Goal: Task Accomplishment & Management: Manage account settings

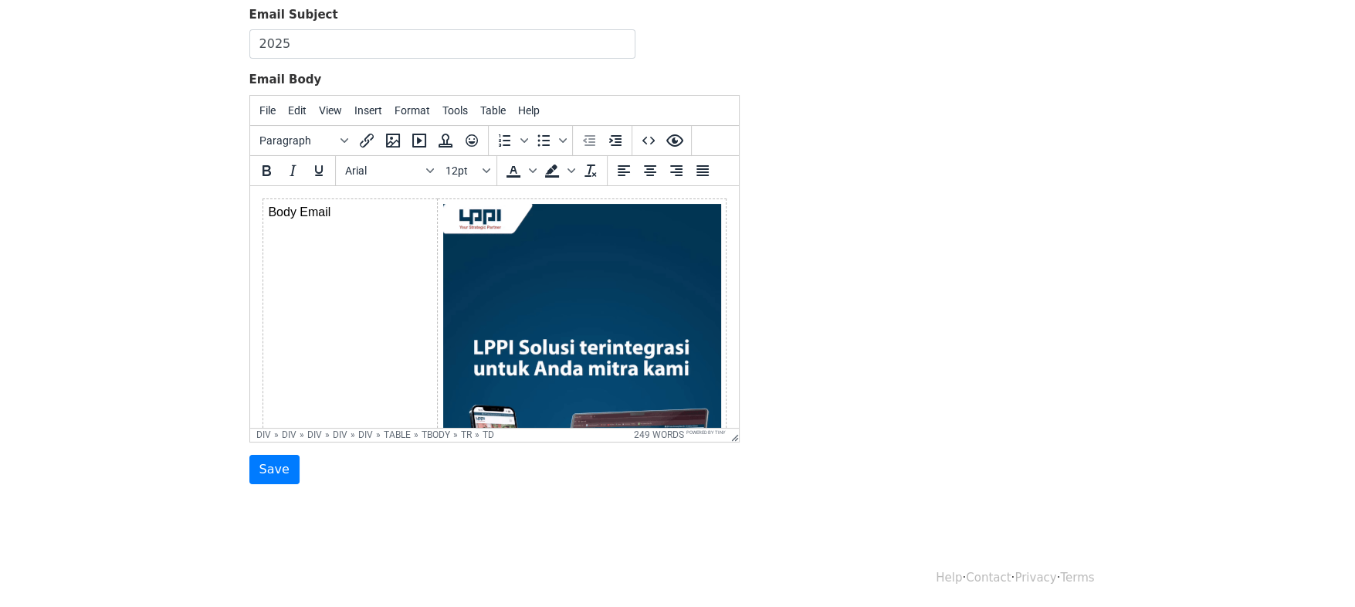
click at [399, 198] on td "Body Email" at bounding box center [350, 453] width 175 height 510
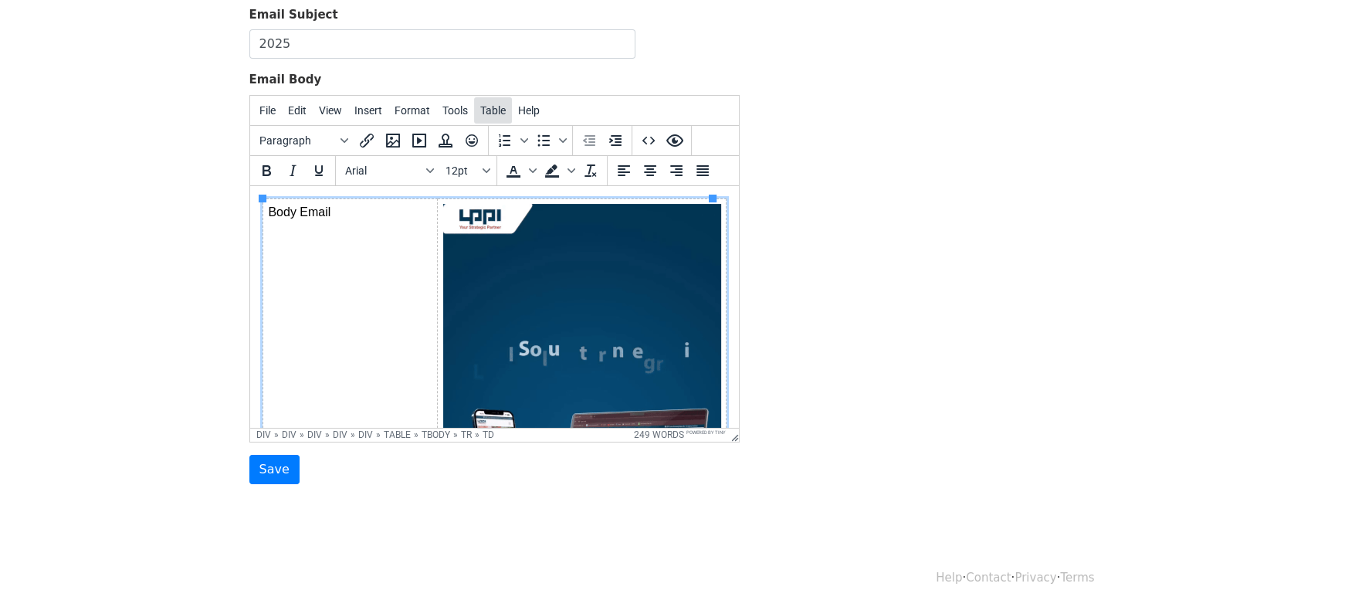
click at [481, 104] on span "Table" at bounding box center [492, 110] width 25 height 12
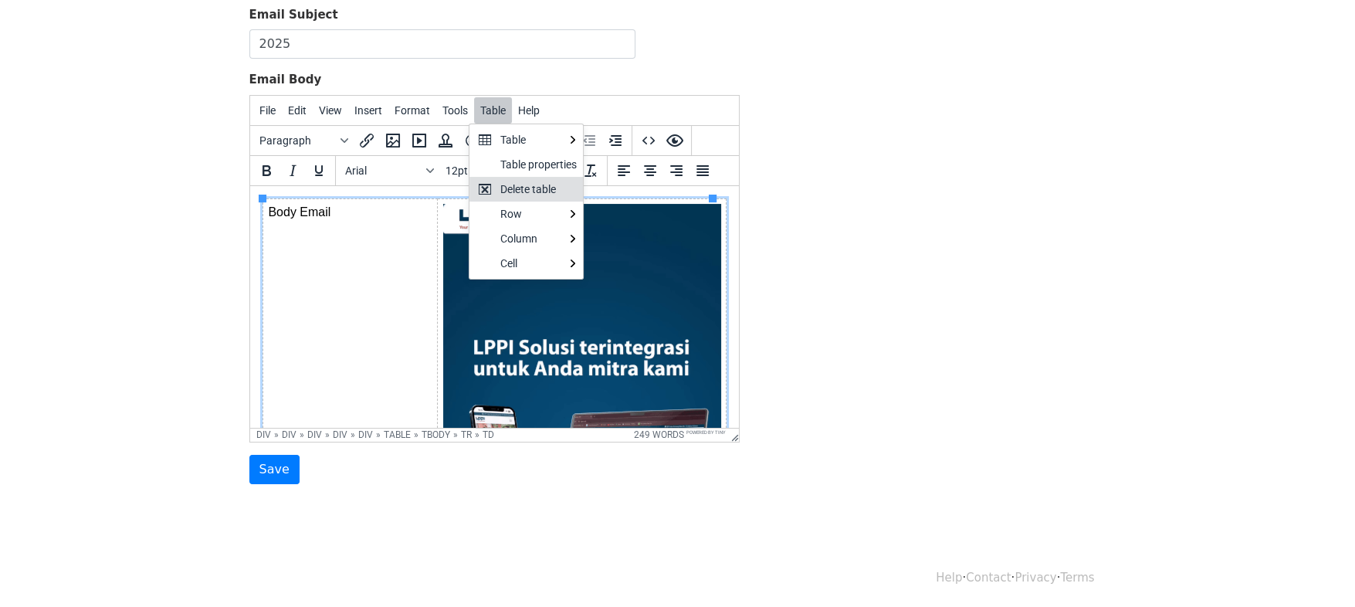
click at [527, 189] on div "Delete table" at bounding box center [538, 189] width 76 height 19
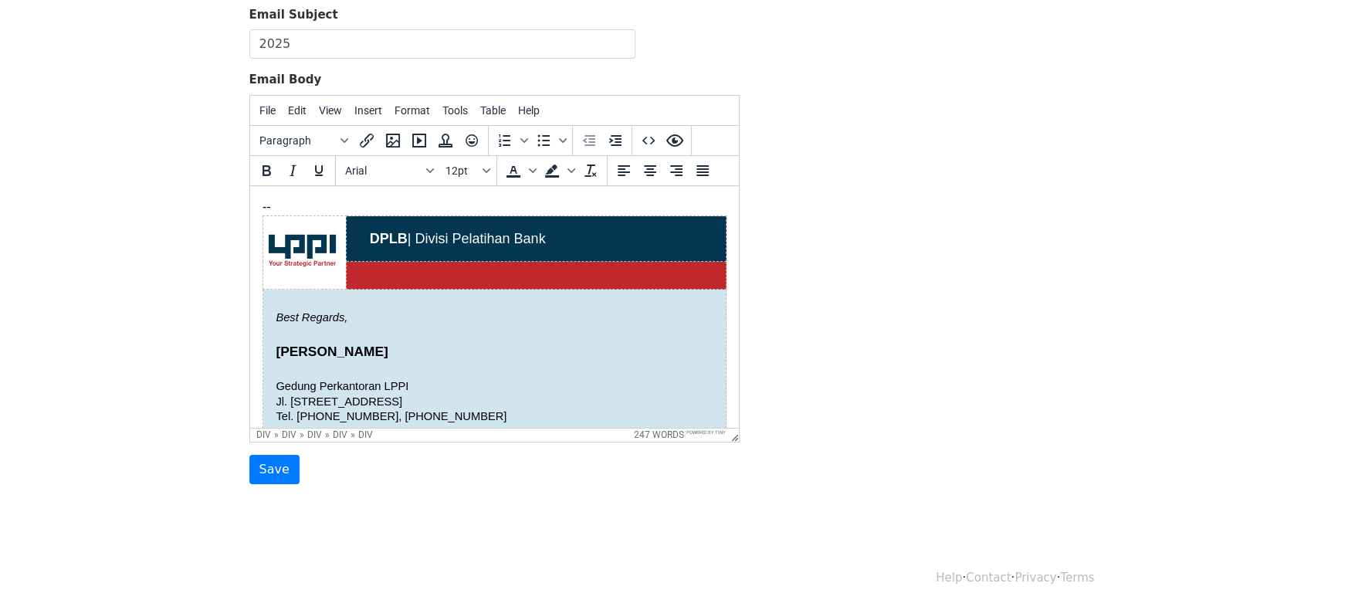
click at [271, 195] on html "-- DPLB | Divisi Pelatihan Bank Best Regards, Amiruddin Gedung Perkantoran LPPI…" at bounding box center [493, 413] width 489 height 457
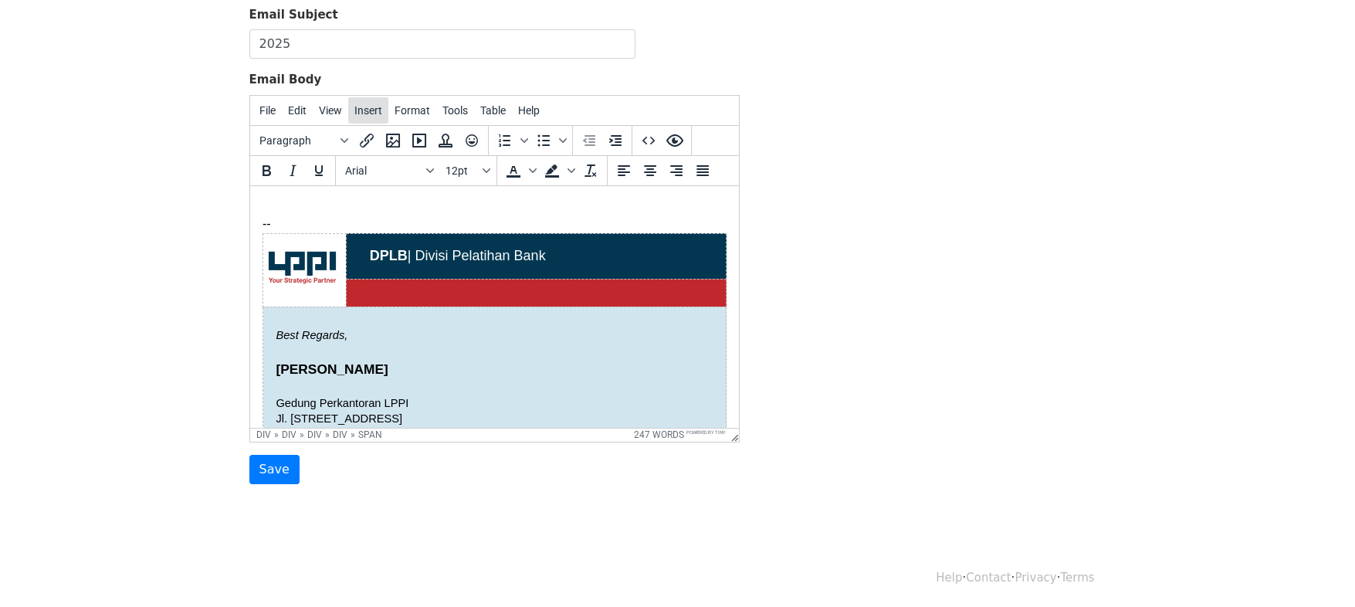
click at [362, 109] on span "Insert" at bounding box center [368, 110] width 28 height 12
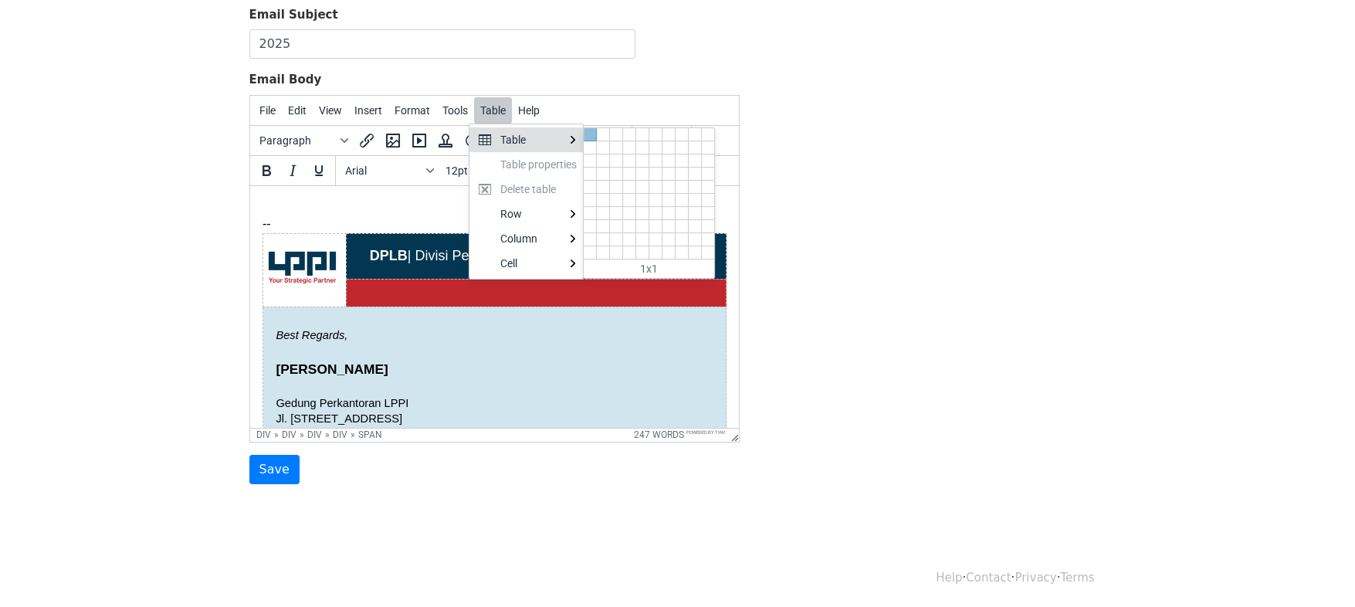
click at [592, 133] on div at bounding box center [590, 134] width 13 height 13
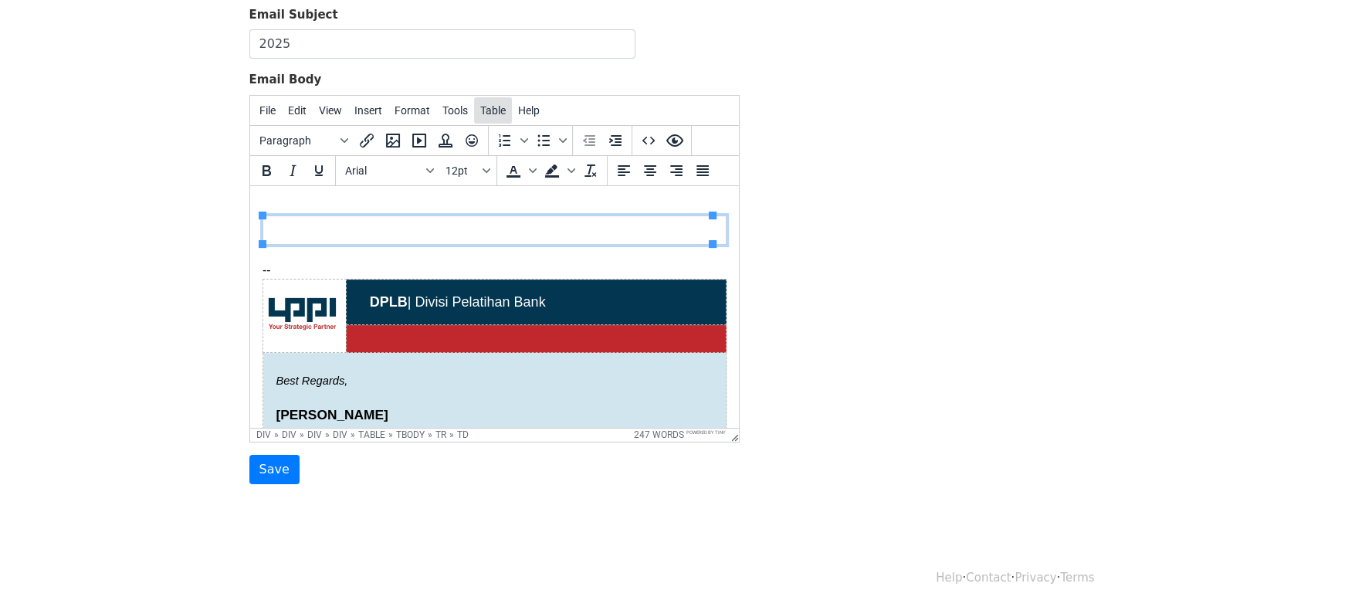
click at [482, 110] on span "Table" at bounding box center [492, 110] width 25 height 12
click at [513, 158] on div "Table properties" at bounding box center [538, 164] width 76 height 19
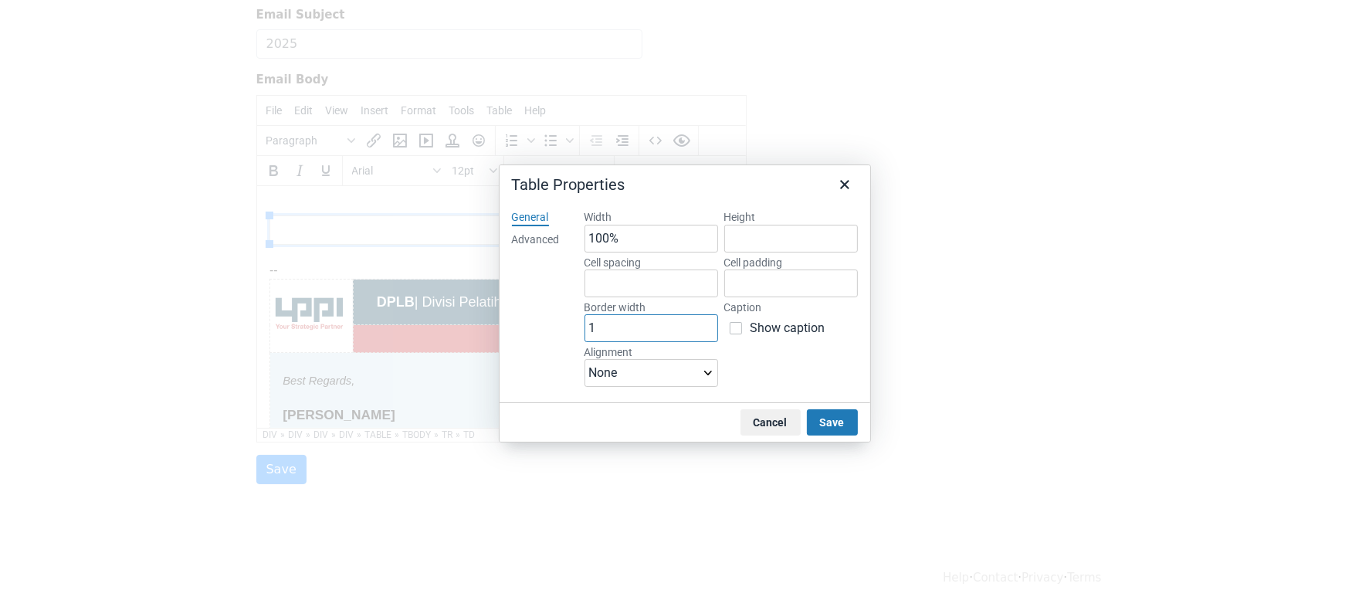
click at [655, 327] on input "1" at bounding box center [652, 328] width 134 height 28
type input "0"
click at [838, 421] on button "Save" at bounding box center [832, 422] width 51 height 26
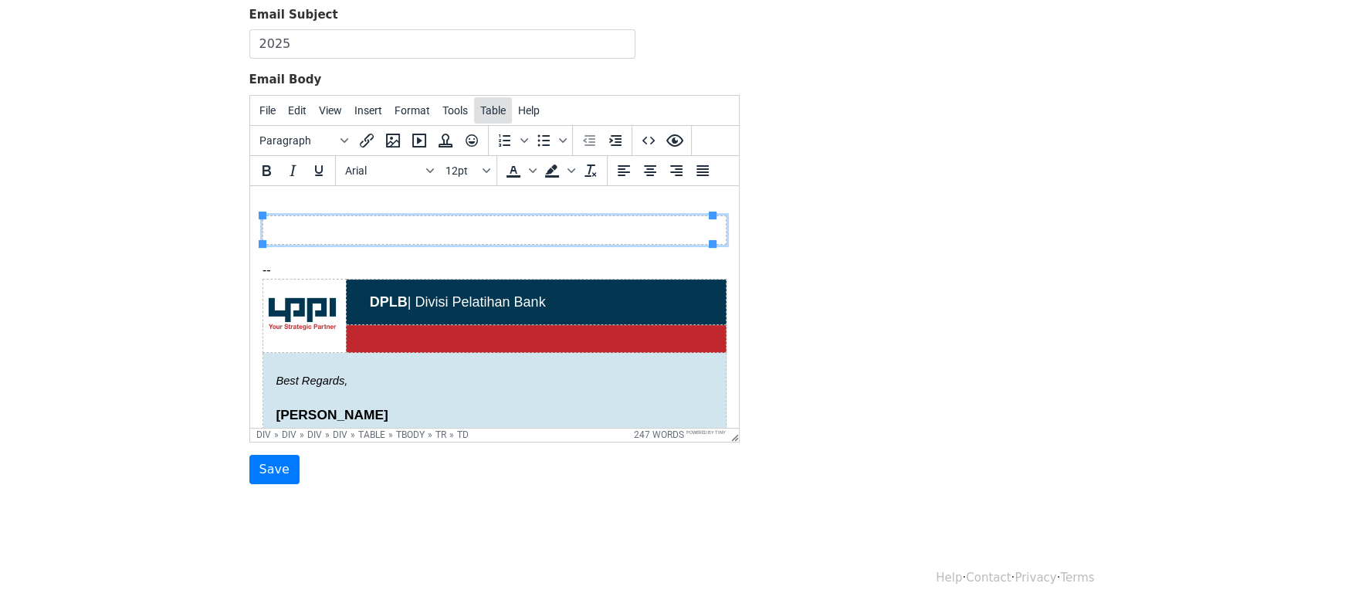
click at [486, 112] on span "Table" at bounding box center [492, 110] width 25 height 12
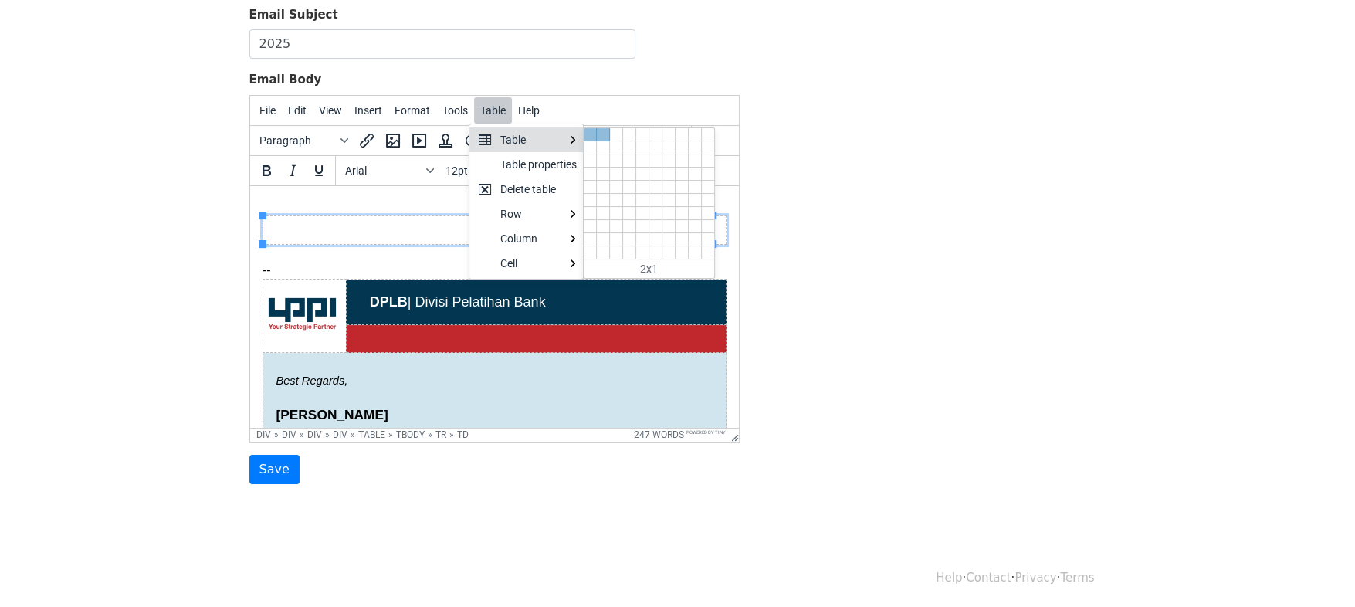
click at [602, 131] on div at bounding box center [603, 134] width 13 height 13
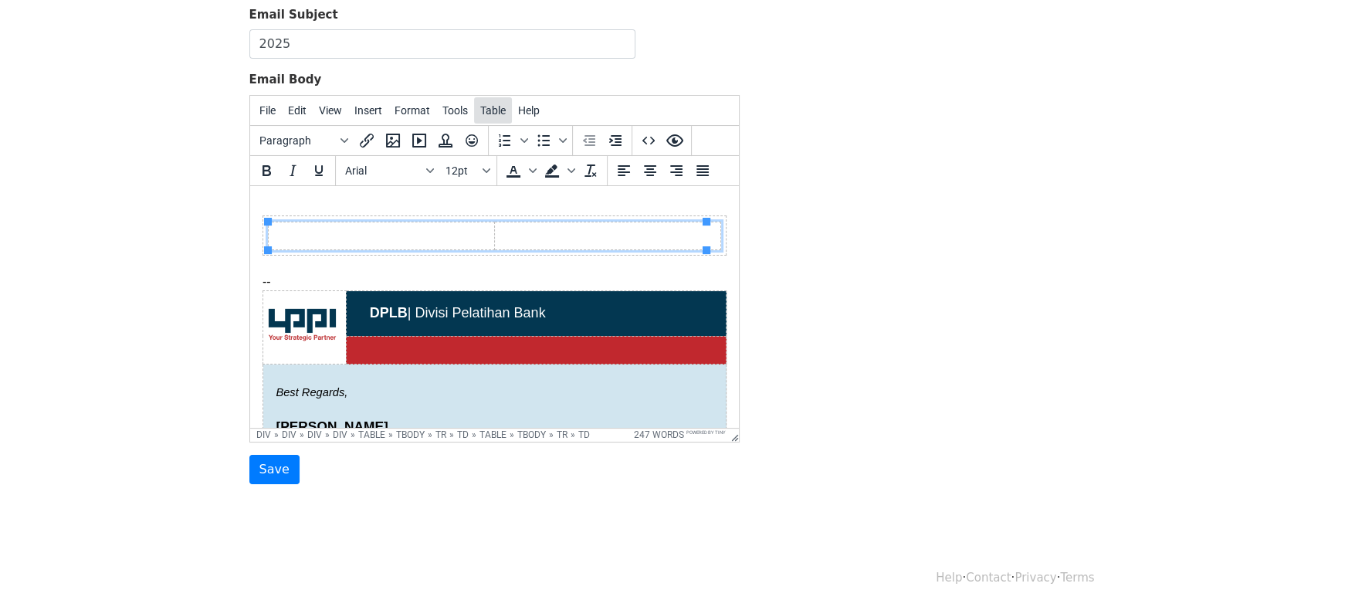
click at [493, 114] on span "Table" at bounding box center [492, 110] width 25 height 12
click at [523, 168] on div "Table properties" at bounding box center [538, 164] width 76 height 19
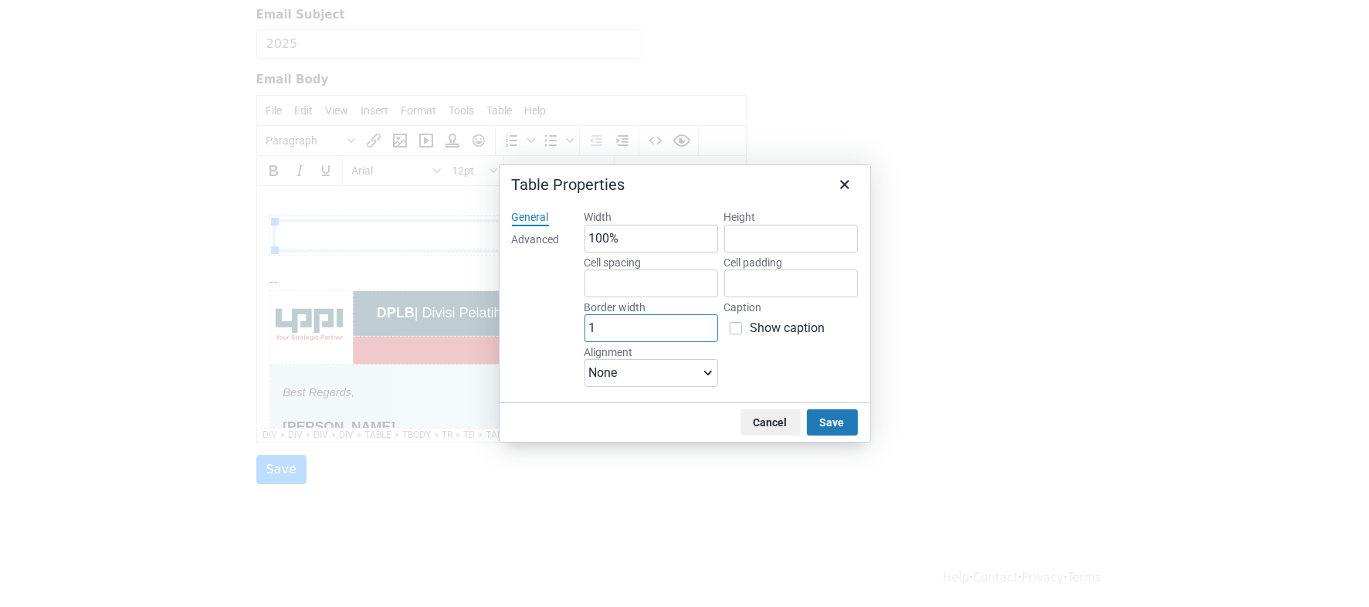
click at [615, 326] on input "1" at bounding box center [652, 328] width 134 height 28
type input "0"
click at [824, 429] on button "Save" at bounding box center [832, 422] width 51 height 26
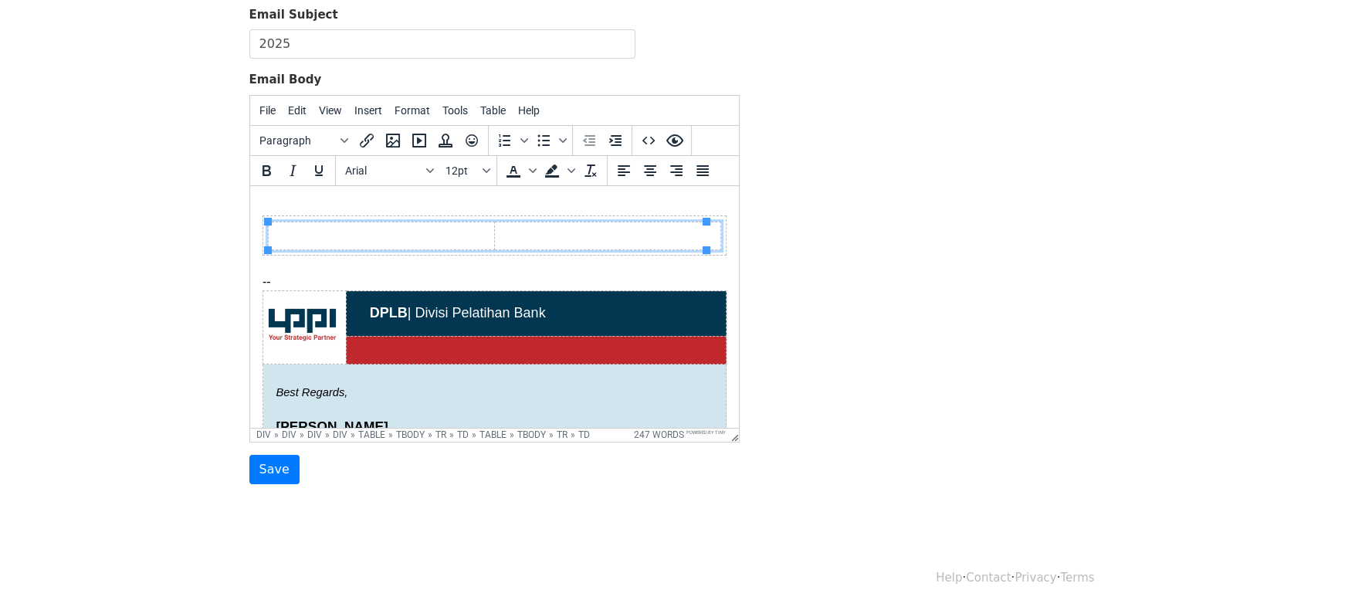
click at [569, 232] on td at bounding box center [607, 235] width 226 height 28
click at [481, 104] on span "Table" at bounding box center [492, 110] width 25 height 12
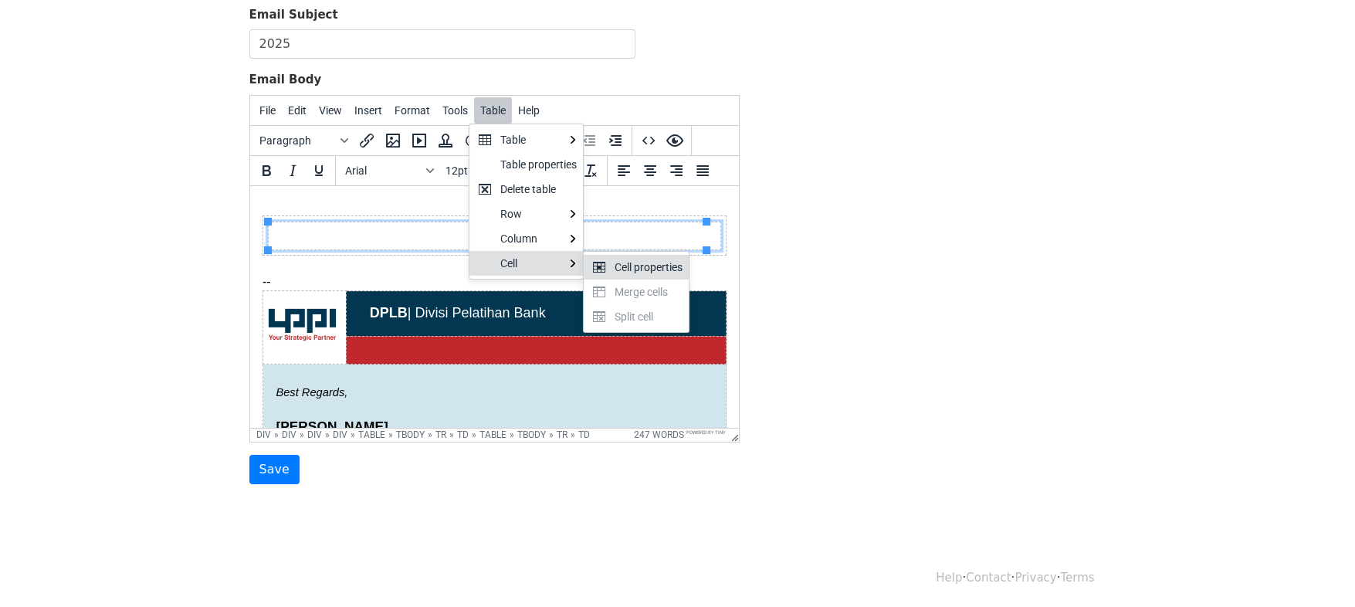
click at [615, 262] on div "Cell properties" at bounding box center [649, 267] width 68 height 19
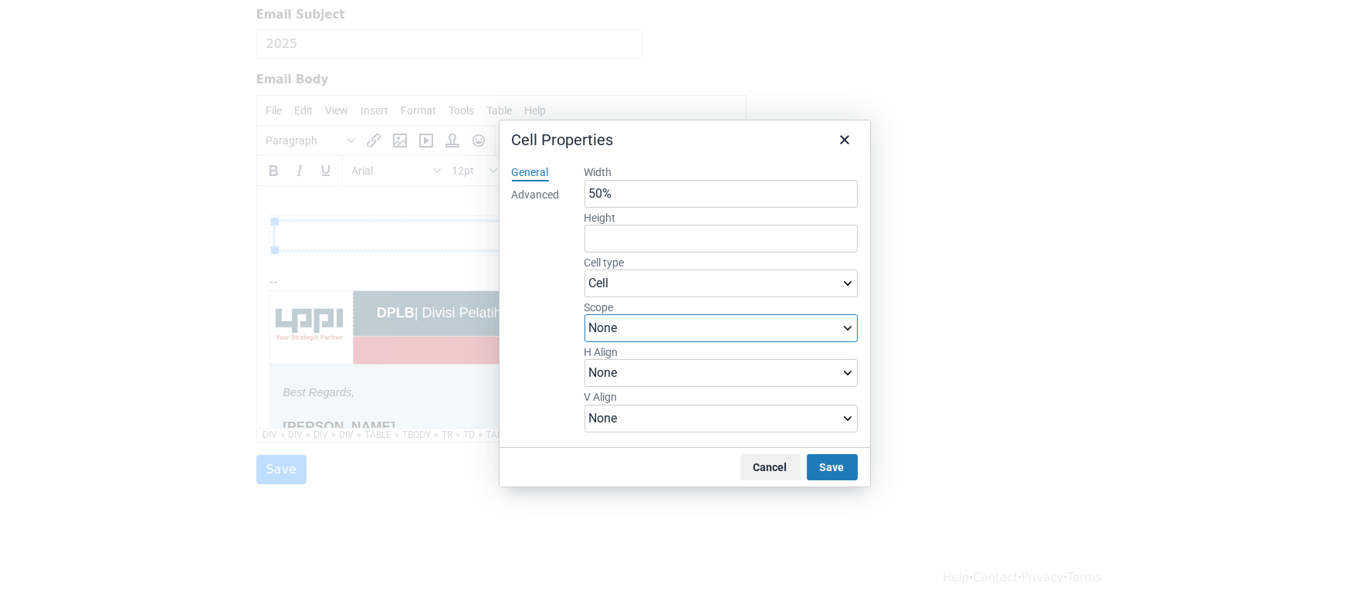
click at [676, 328] on select "None Row Column Row group Column group" at bounding box center [721, 328] width 273 height 28
click at [726, 331] on select "None Row Column Row group Column group" at bounding box center [721, 328] width 273 height 28
click at [537, 409] on div "General Advanced" at bounding box center [536, 299] width 73 height 293
click at [846, 376] on select "None Left Center Right" at bounding box center [721, 373] width 273 height 28
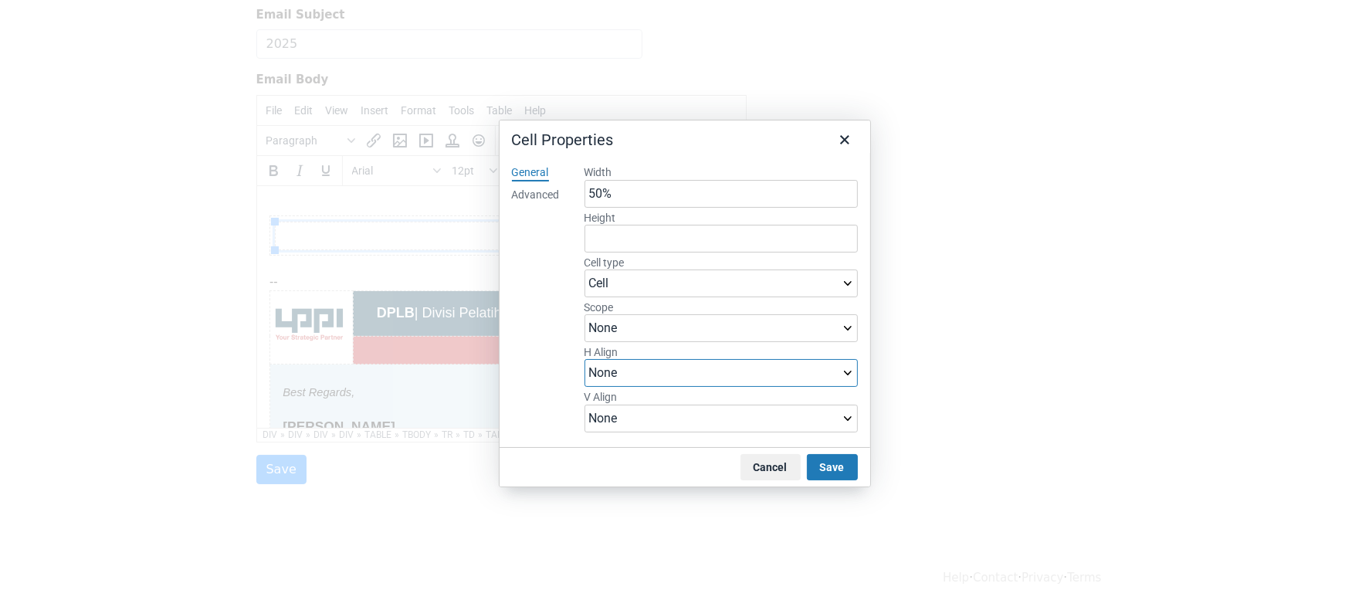
select select "right"
click at [585, 359] on select "None Left Center Right" at bounding box center [721, 373] width 273 height 28
click at [756, 414] on select "None Top Middle Bottom" at bounding box center [721, 419] width 273 height 28
click at [537, 412] on div "General Advanced" at bounding box center [536, 299] width 73 height 293
click at [837, 462] on button "Save" at bounding box center [832, 467] width 51 height 26
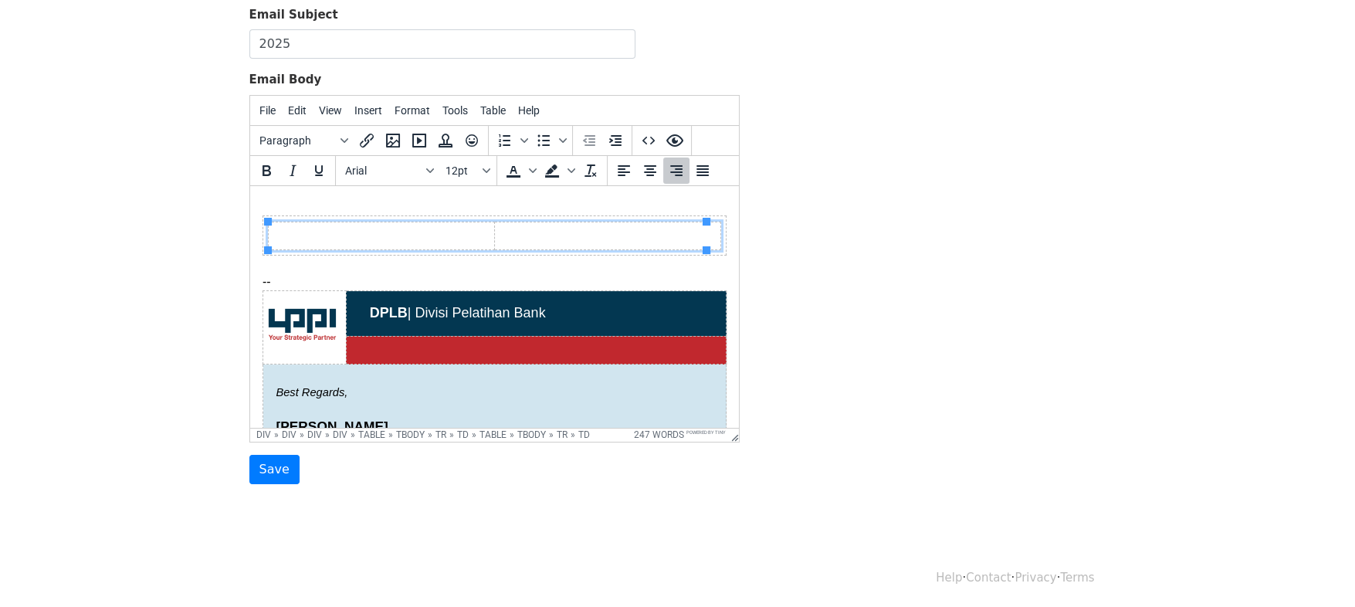
click at [558, 231] on td at bounding box center [607, 235] width 226 height 28
click at [363, 109] on span "Insert" at bounding box center [368, 110] width 28 height 12
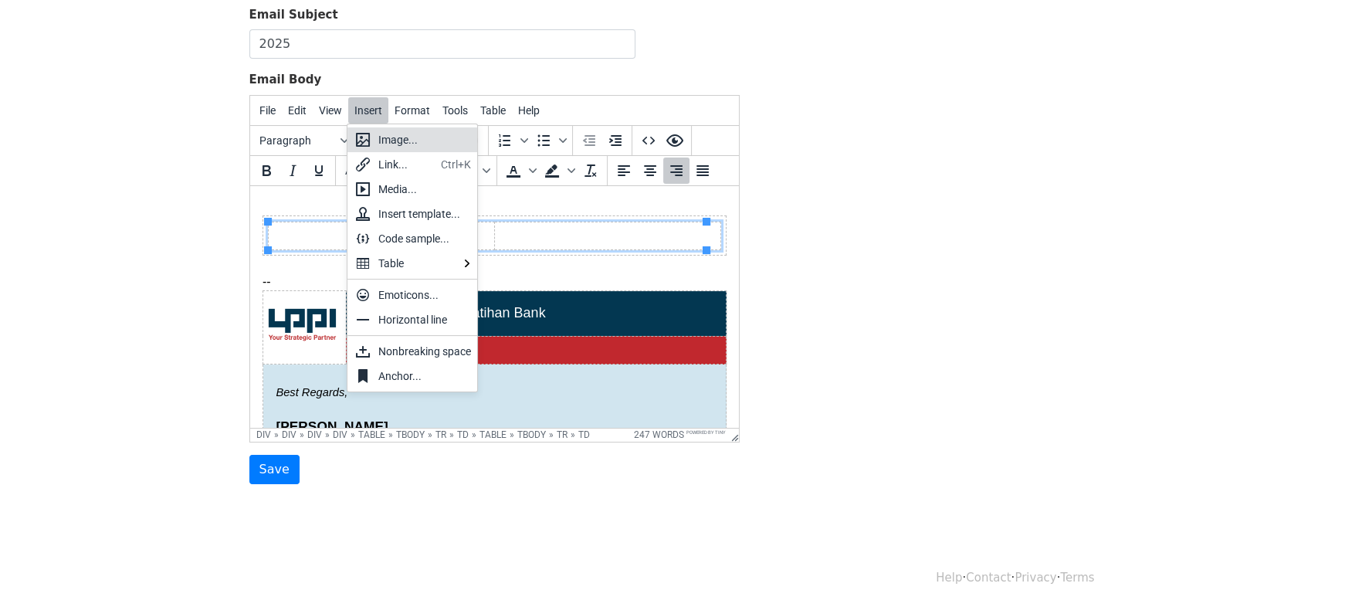
click at [398, 135] on div "Image..." at bounding box center [424, 139] width 93 height 19
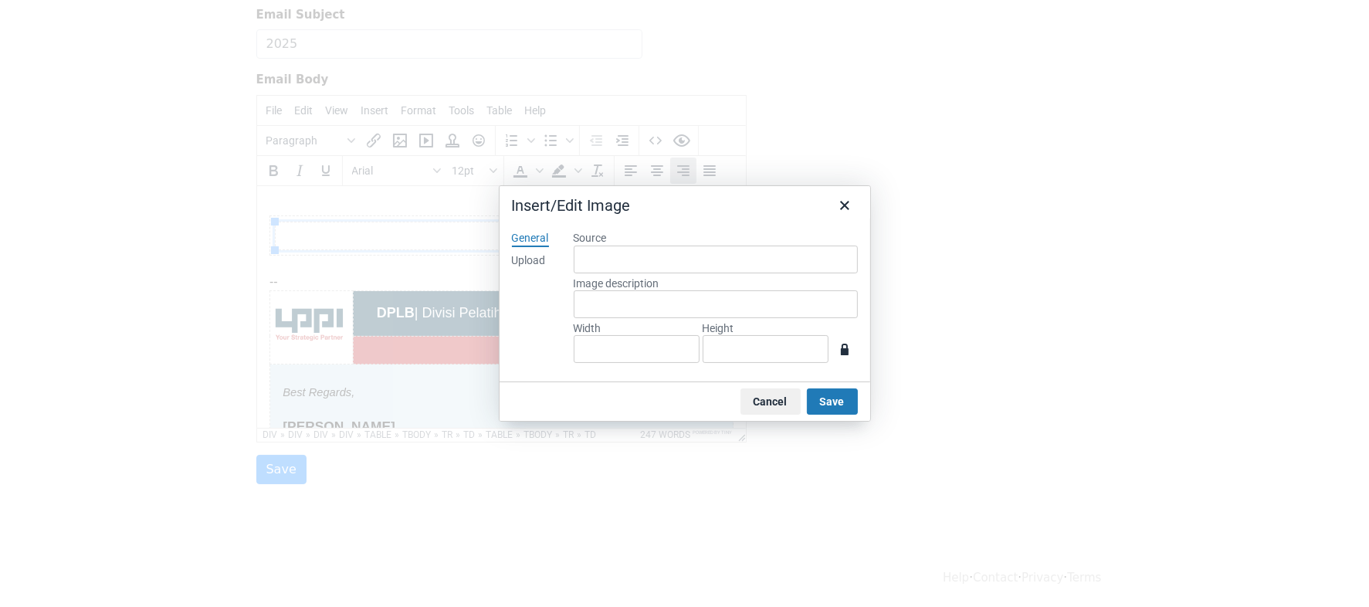
click at [534, 257] on div "Upload" at bounding box center [529, 260] width 34 height 15
click at [693, 317] on button "Browse for an image" at bounding box center [716, 313] width 130 height 26
type input "360"
type input "640"
click at [835, 399] on button "Save" at bounding box center [832, 401] width 51 height 26
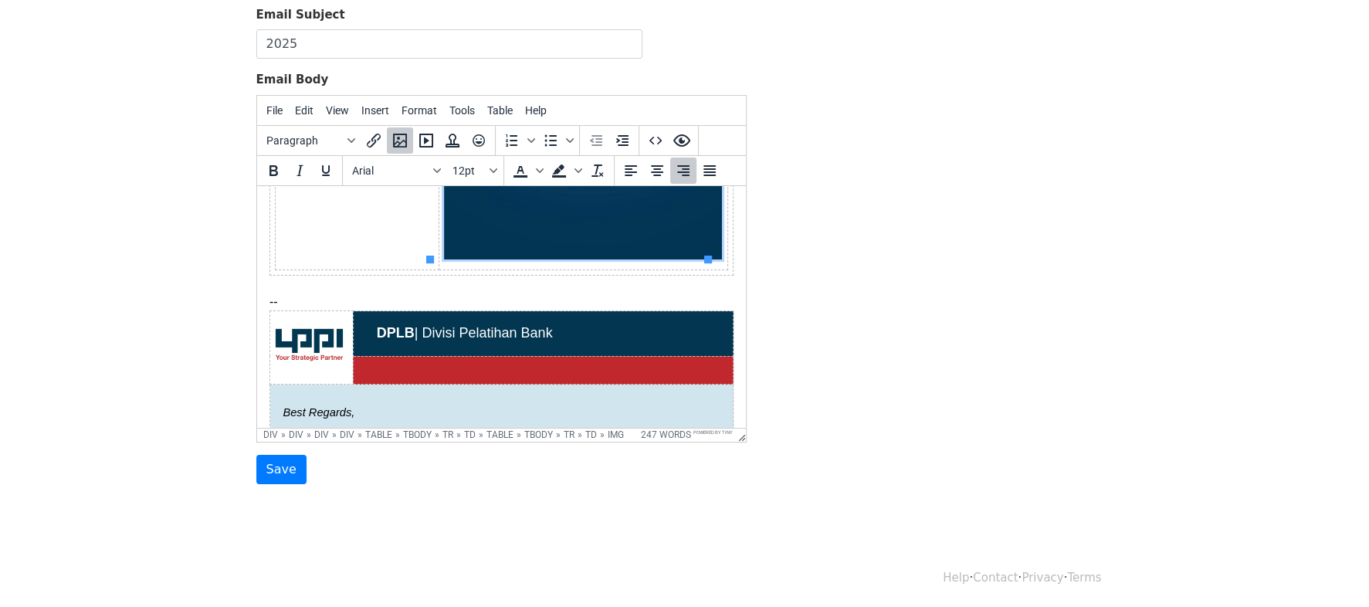
scroll to position [456, 0]
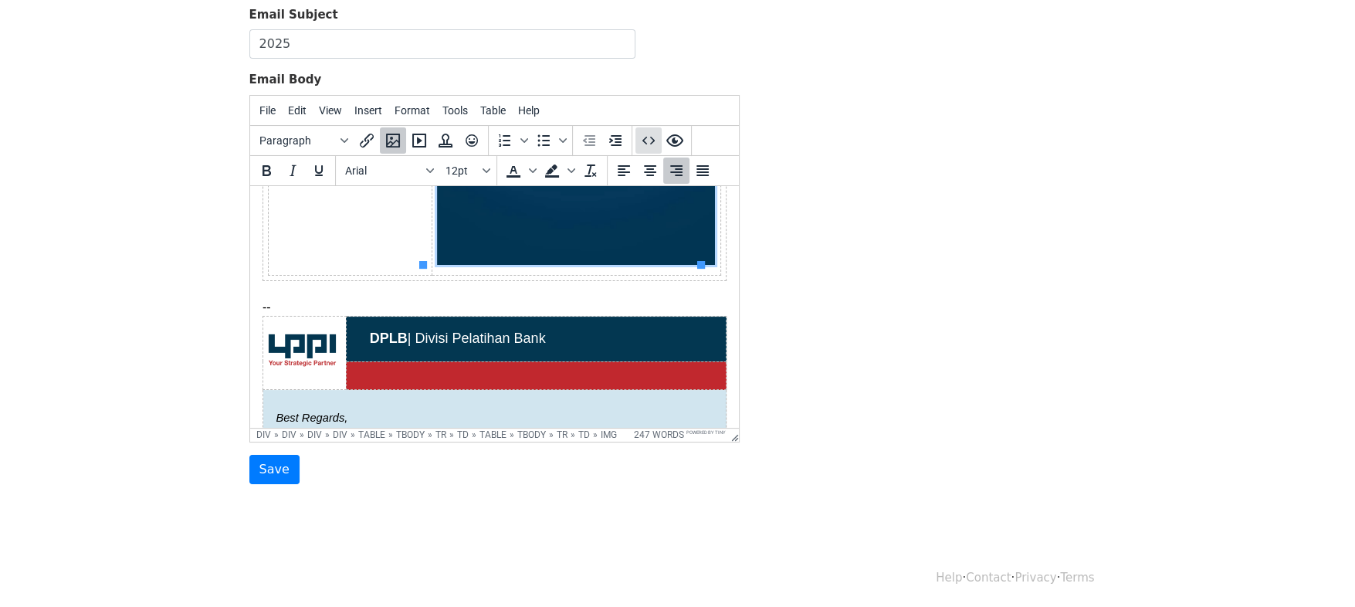
click at [649, 137] on icon "Source code" at bounding box center [648, 140] width 19 height 19
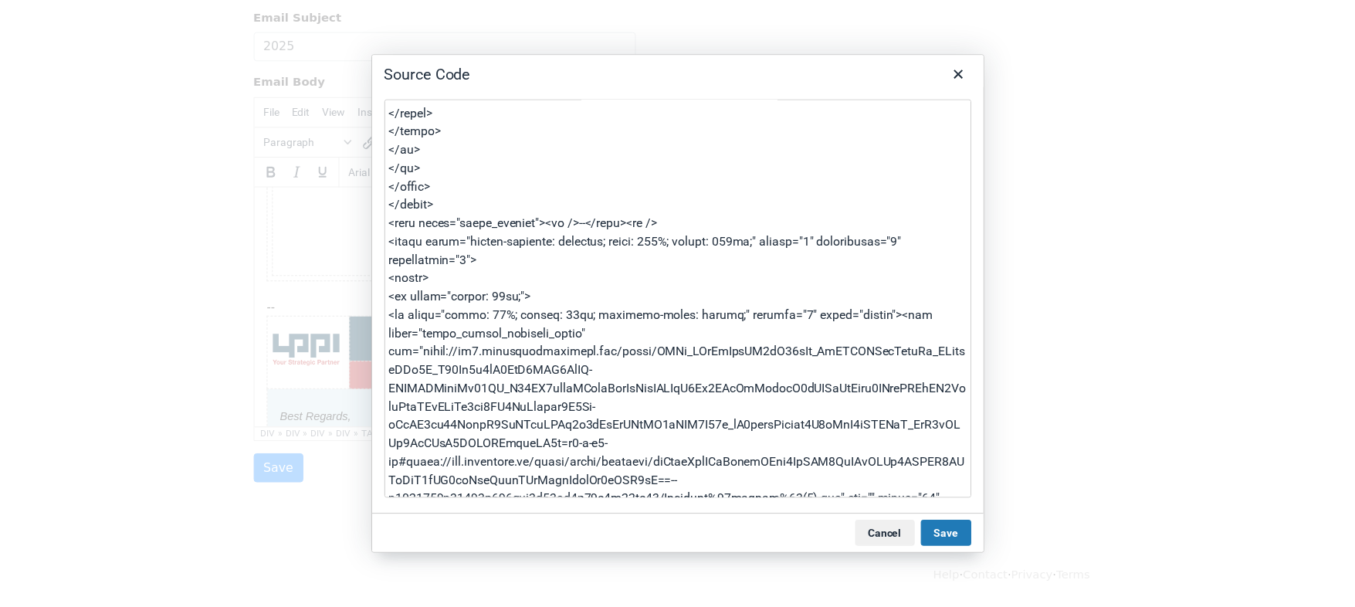
scroll to position [384, 0]
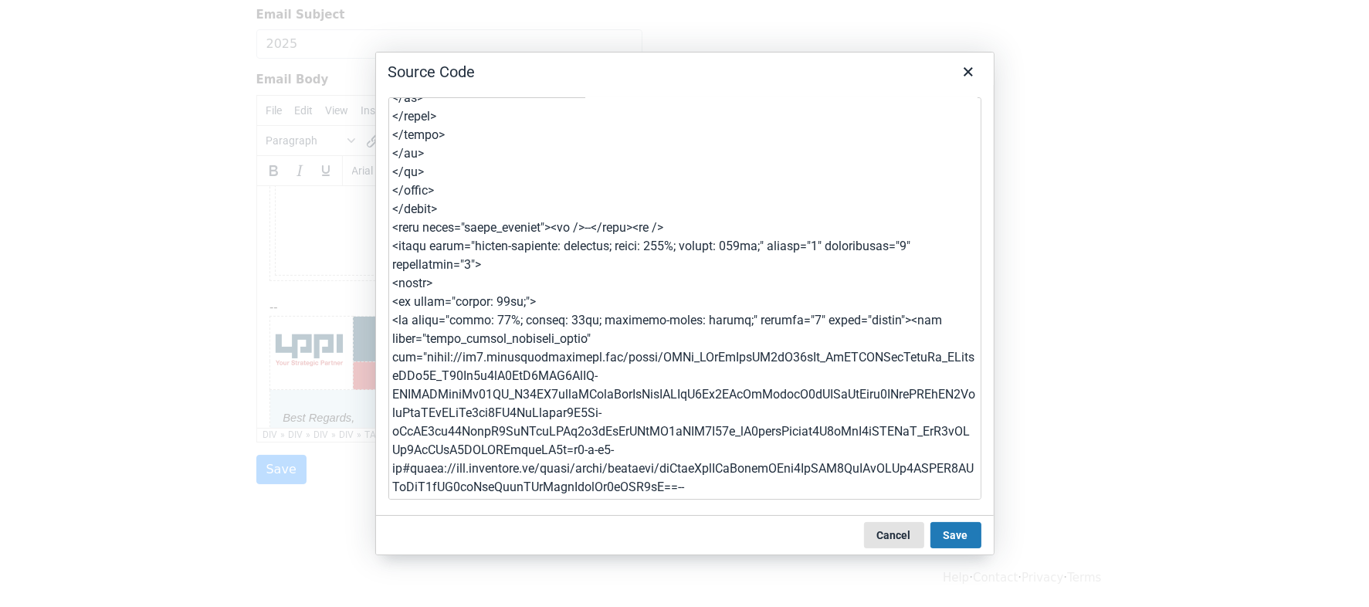
click at [903, 539] on button "Cancel" at bounding box center [894, 535] width 60 height 26
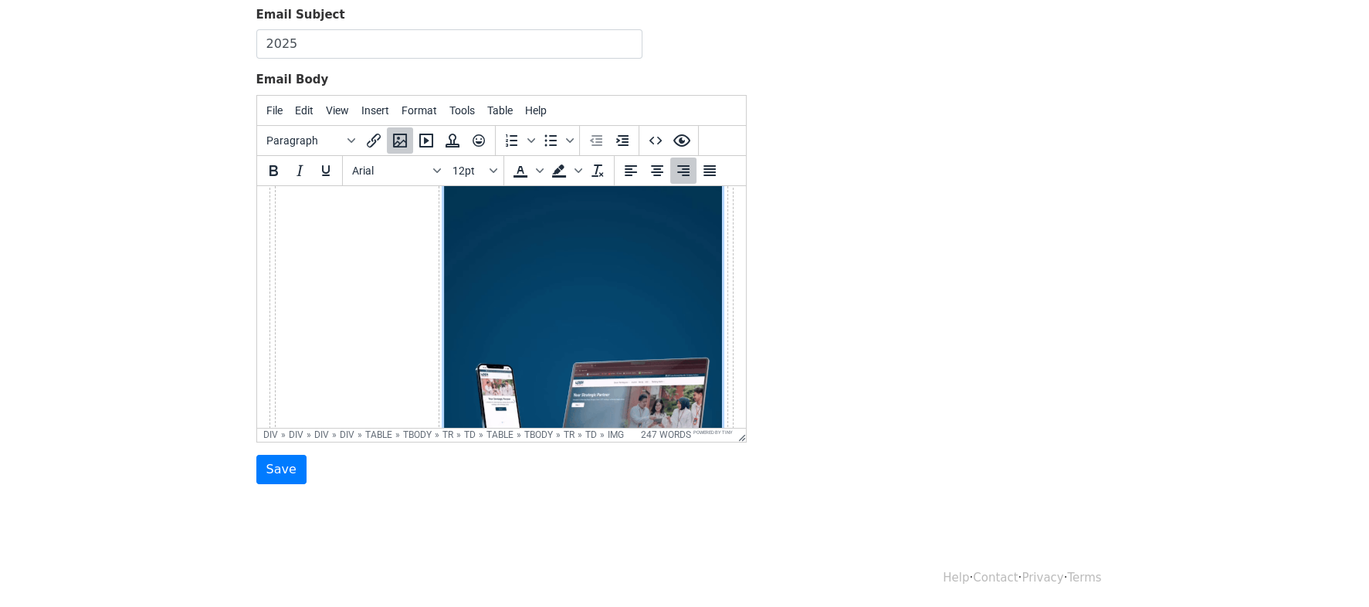
scroll to position [0, 0]
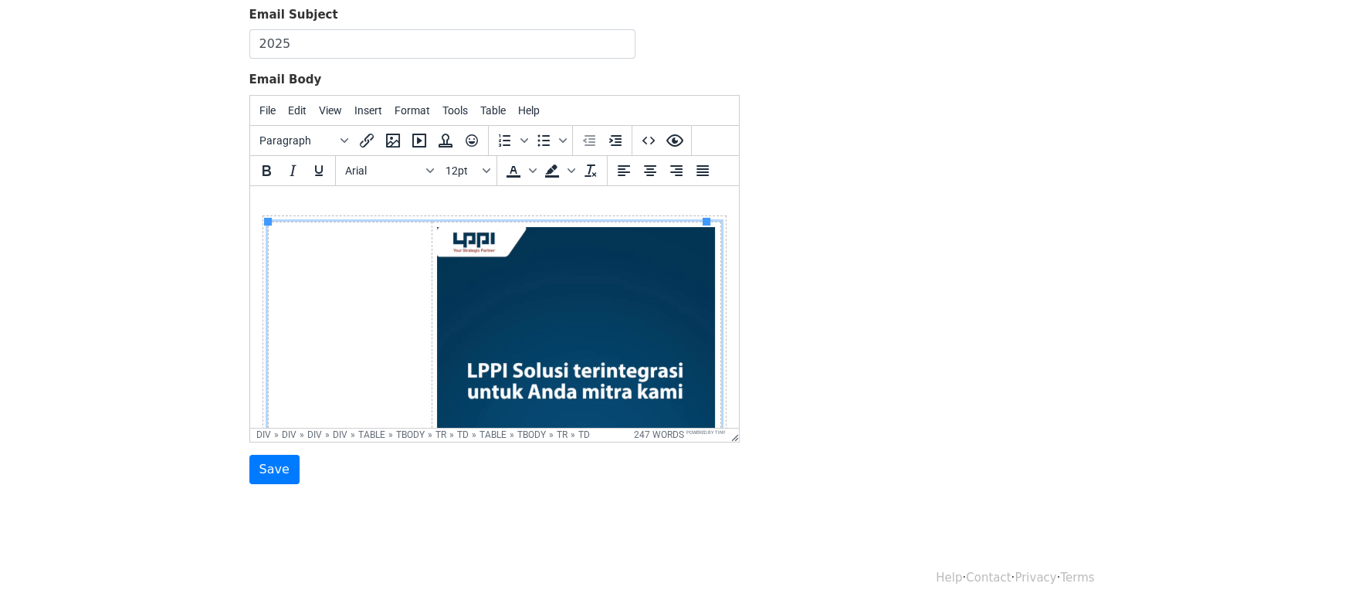
click at [381, 284] on td at bounding box center [349, 476] width 163 height 510
click at [491, 109] on span "Table" at bounding box center [492, 110] width 25 height 12
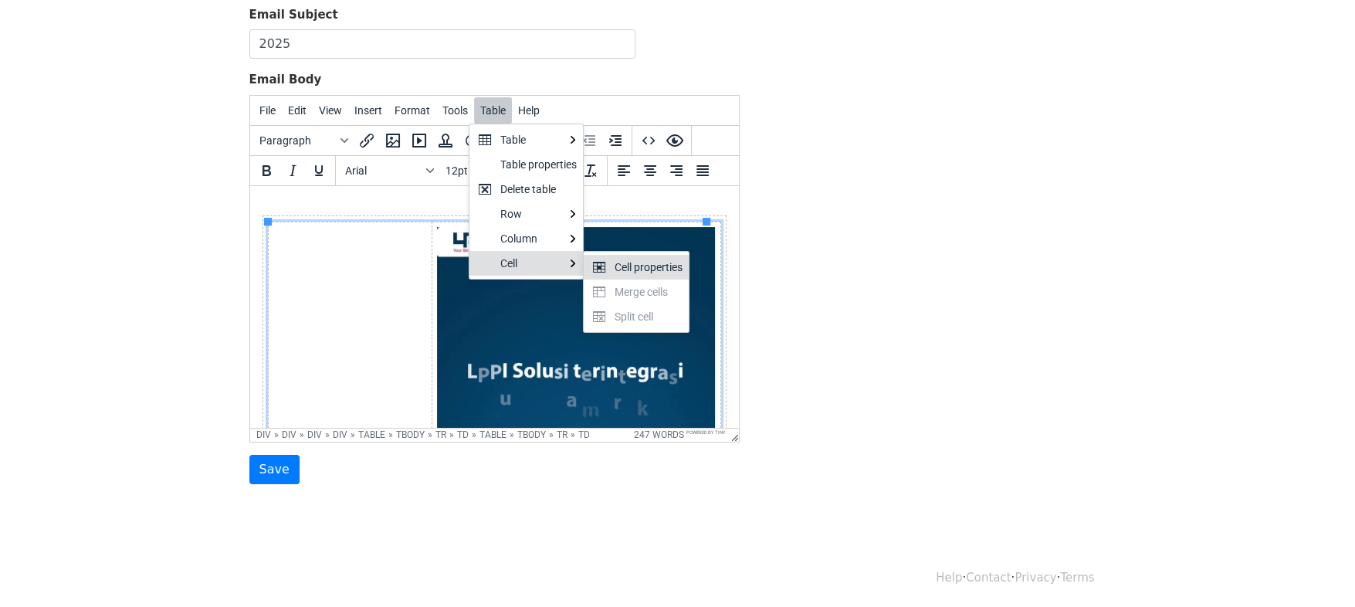
click at [616, 259] on div "Cell properties" at bounding box center [649, 267] width 68 height 19
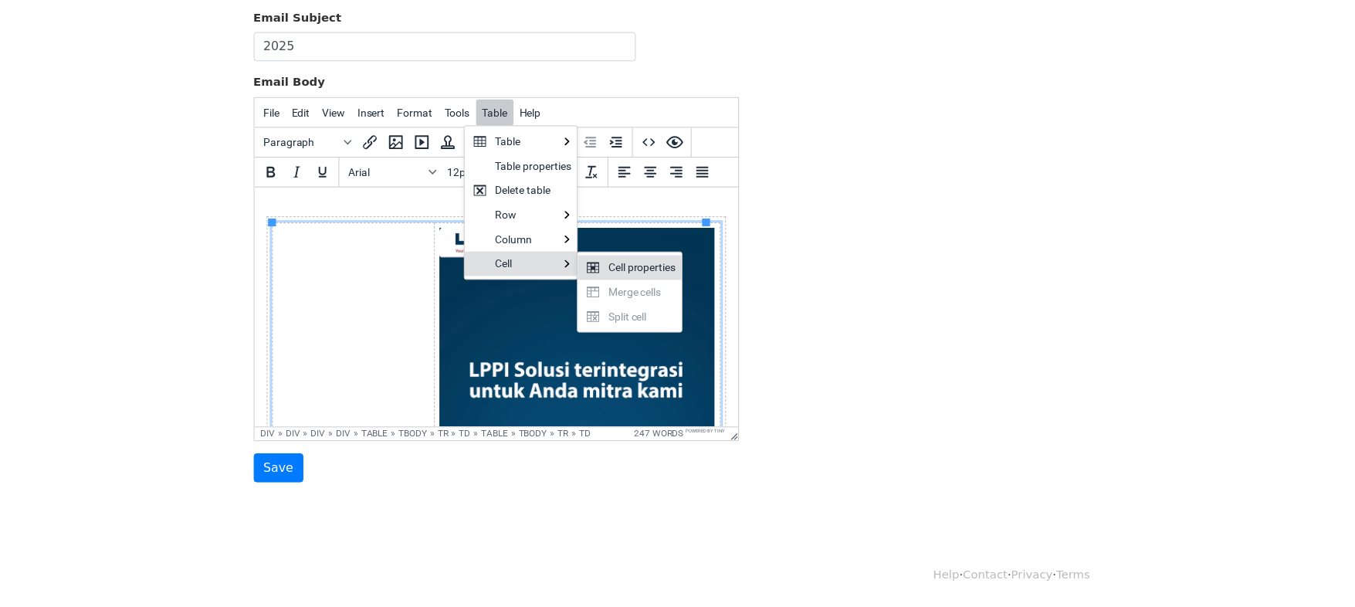
scroll to position [169, 0]
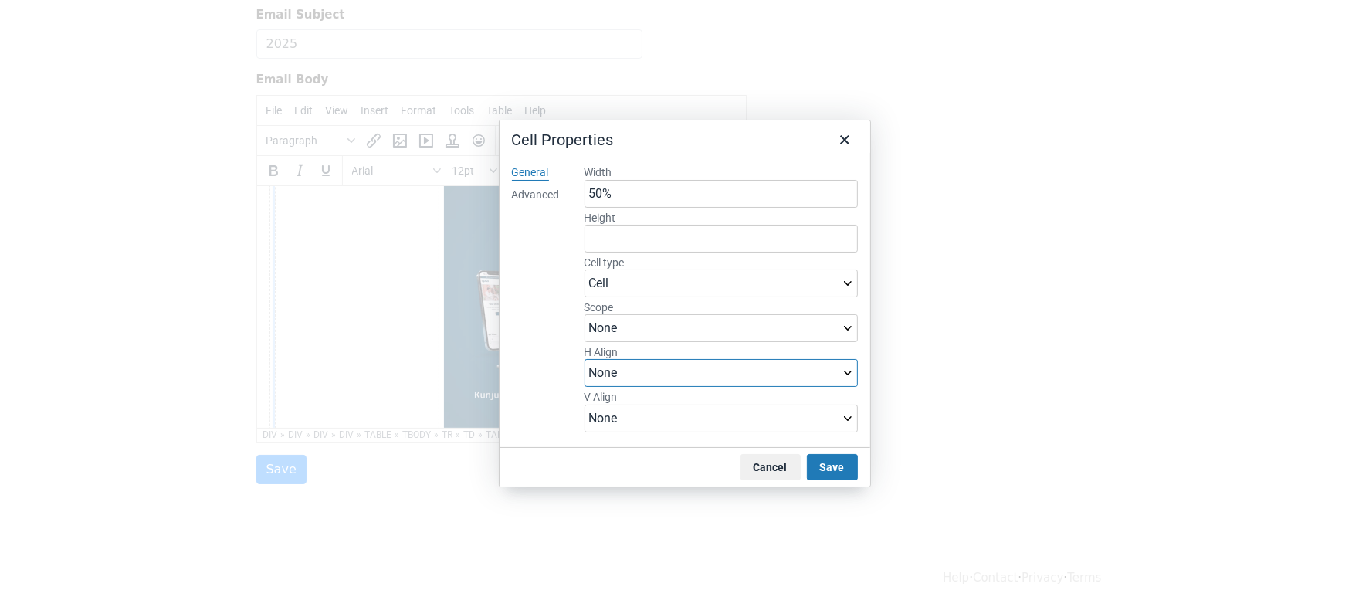
click at [663, 374] on select "None Left Center Right" at bounding box center [721, 373] width 273 height 28
click at [494, 358] on div at bounding box center [684, 303] width 1369 height 607
click at [625, 379] on select "None Left Center Right" at bounding box center [721, 373] width 273 height 28
click at [533, 397] on div "General Advanced" at bounding box center [536, 299] width 73 height 293
click at [609, 415] on select "None Top Middle Bottom" at bounding box center [721, 419] width 273 height 28
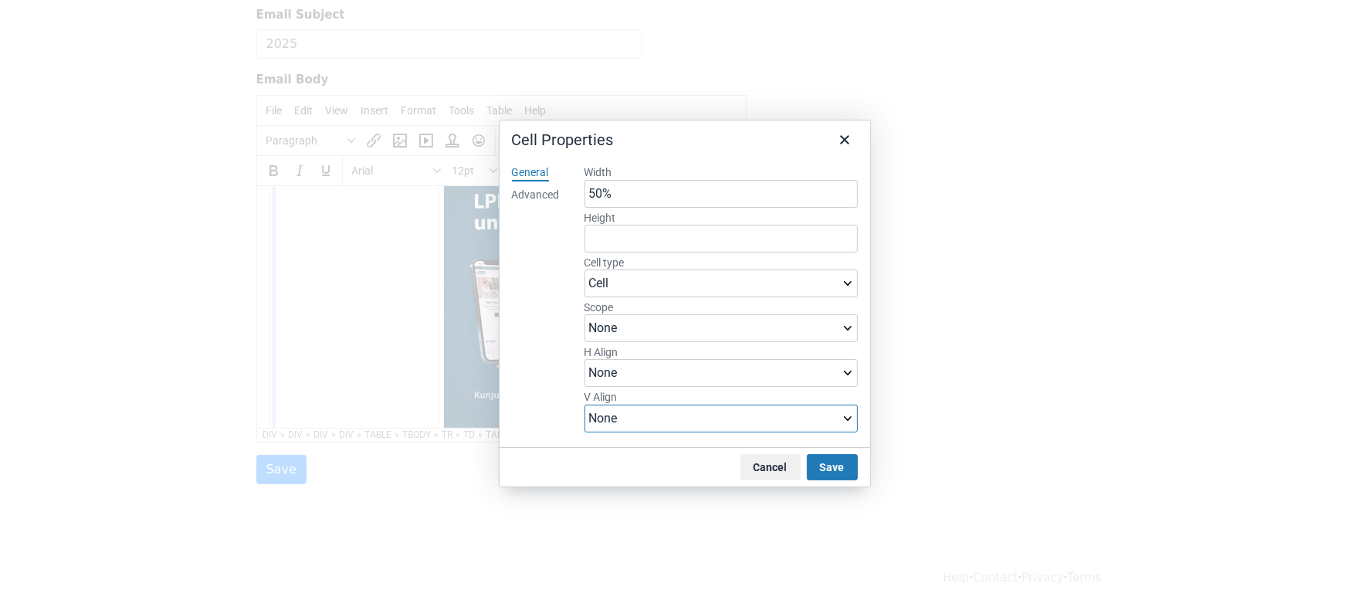
select select "top"
click at [585, 405] on select "None Top Middle Bottom" at bounding box center [721, 419] width 273 height 28
click at [672, 284] on select "Cell Header cell" at bounding box center [721, 283] width 273 height 28
click at [676, 324] on select "None Row Column Row group Column group" at bounding box center [721, 328] width 273 height 28
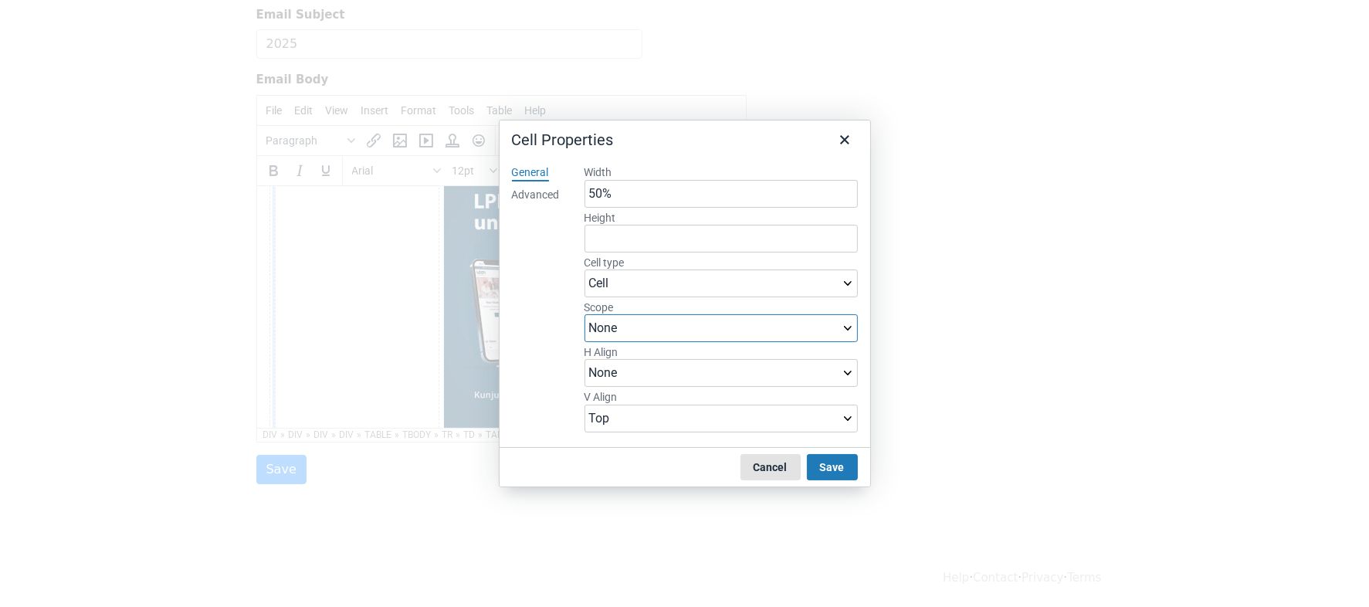
click at [761, 463] on button "Cancel" at bounding box center [771, 467] width 60 height 26
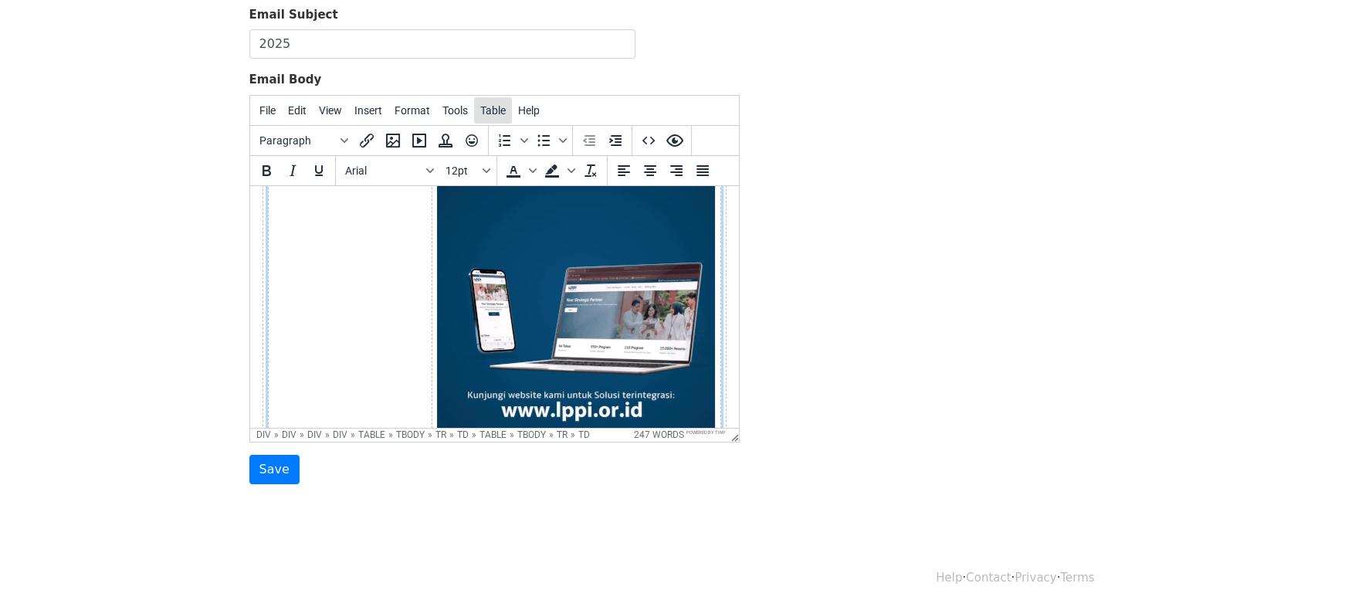
click at [482, 106] on span "Table" at bounding box center [492, 110] width 25 height 12
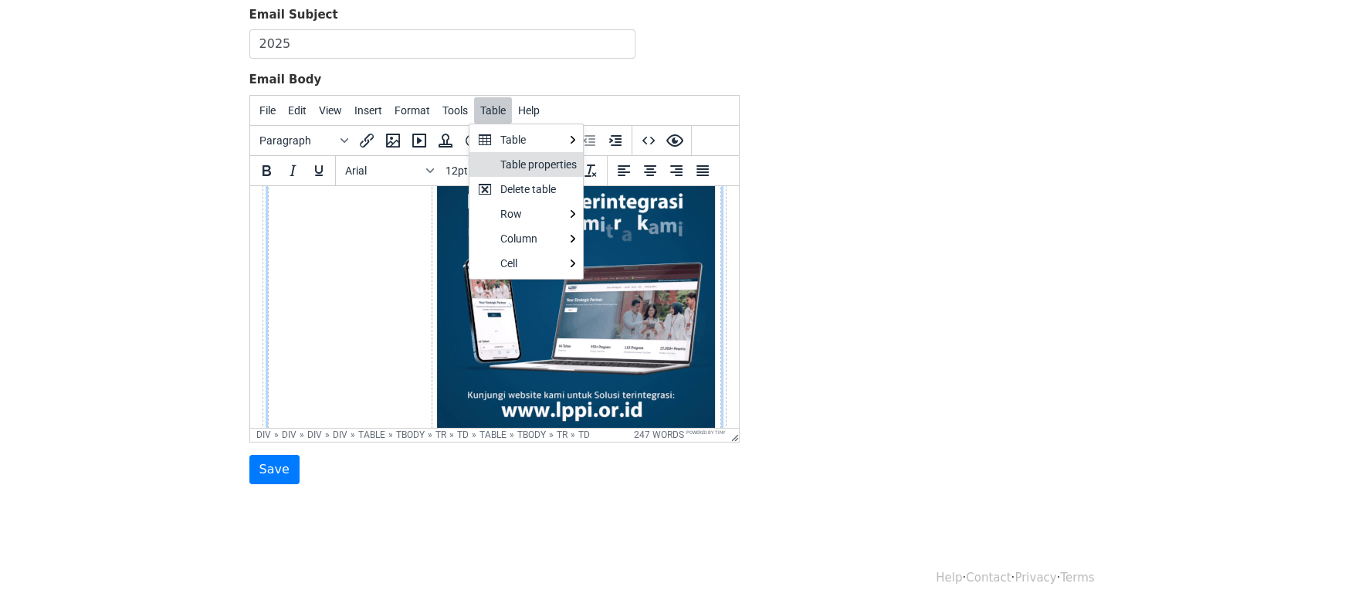
click at [507, 158] on div "Table properties" at bounding box center [538, 164] width 76 height 19
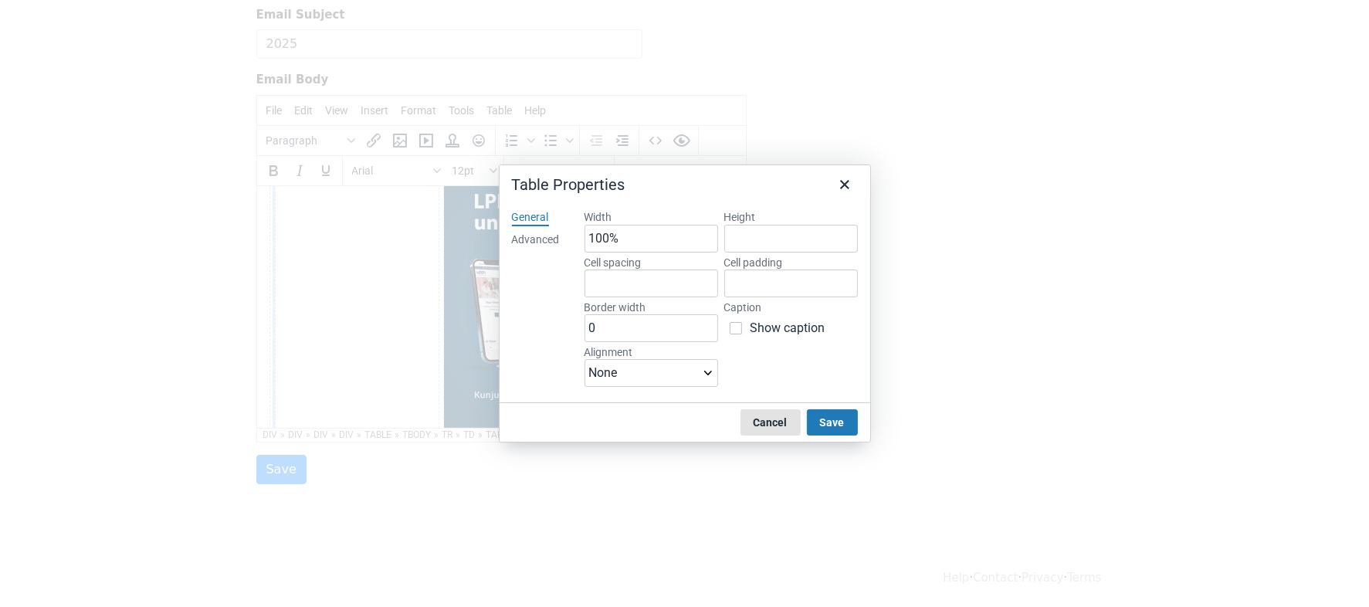
click at [771, 421] on button "Cancel" at bounding box center [771, 422] width 60 height 26
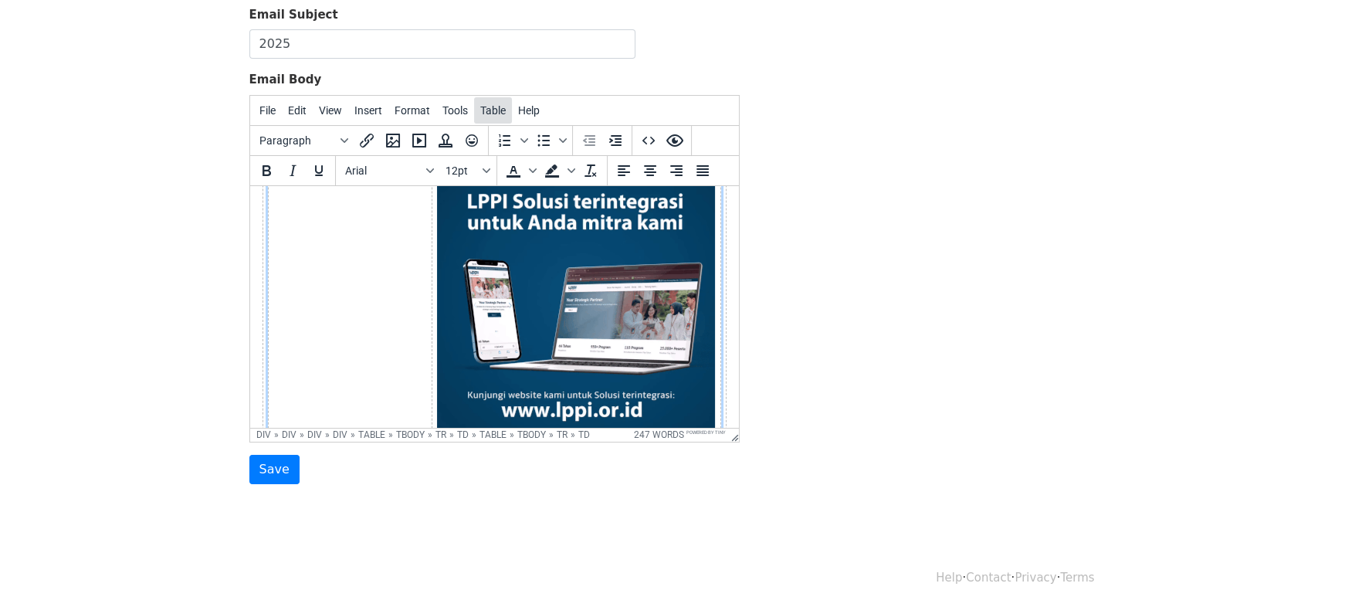
click at [486, 112] on span "Table" at bounding box center [492, 110] width 25 height 12
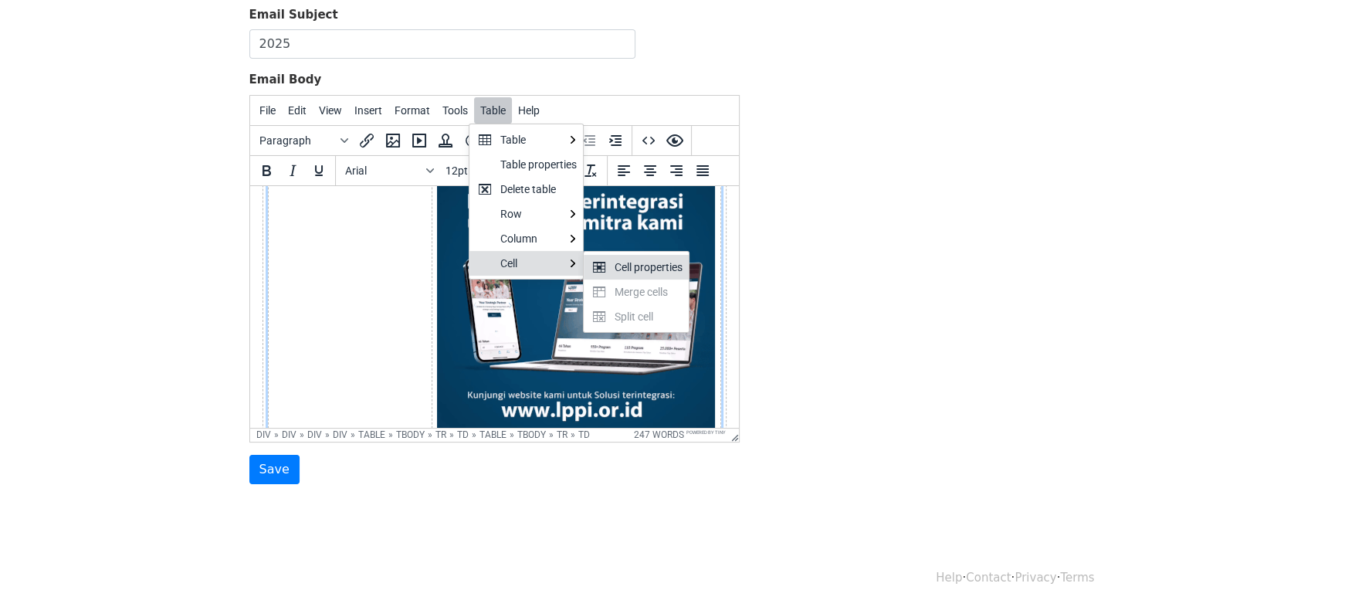
click at [631, 262] on div "Cell properties" at bounding box center [649, 267] width 68 height 19
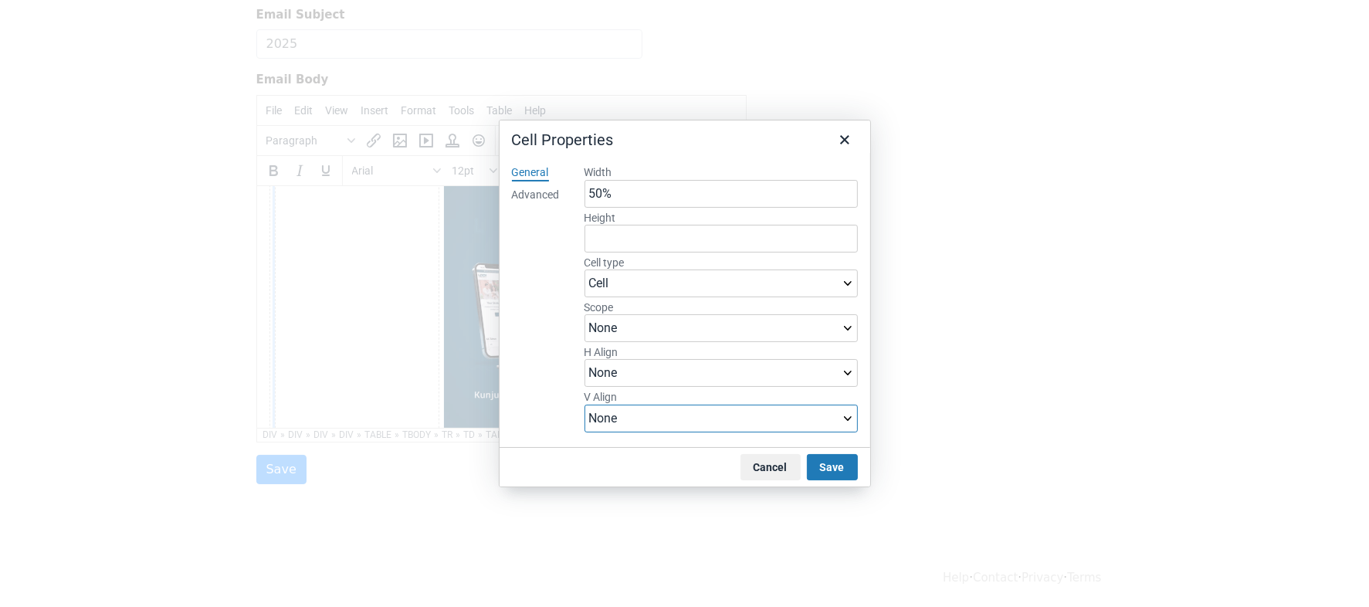
click at [787, 418] on select "None Top Middle Bottom" at bounding box center [721, 419] width 273 height 28
select select "top"
click at [585, 405] on select "None Top Middle Bottom" at bounding box center [721, 419] width 273 height 28
click at [836, 466] on button "Save" at bounding box center [832, 467] width 51 height 26
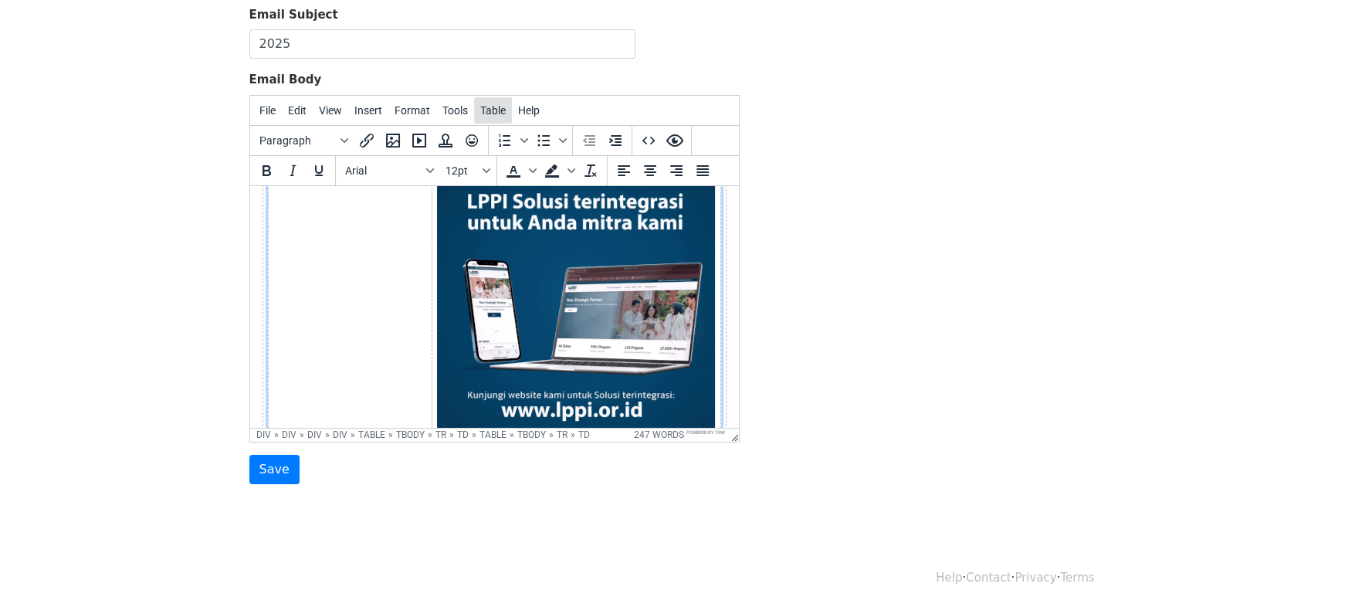
click at [483, 107] on span "Table" at bounding box center [492, 110] width 25 height 12
click at [905, 371] on div "Template Name Footer III Email Subject 2025 Email Body File Edit View Insert Fo…" at bounding box center [678, 213] width 880 height 544
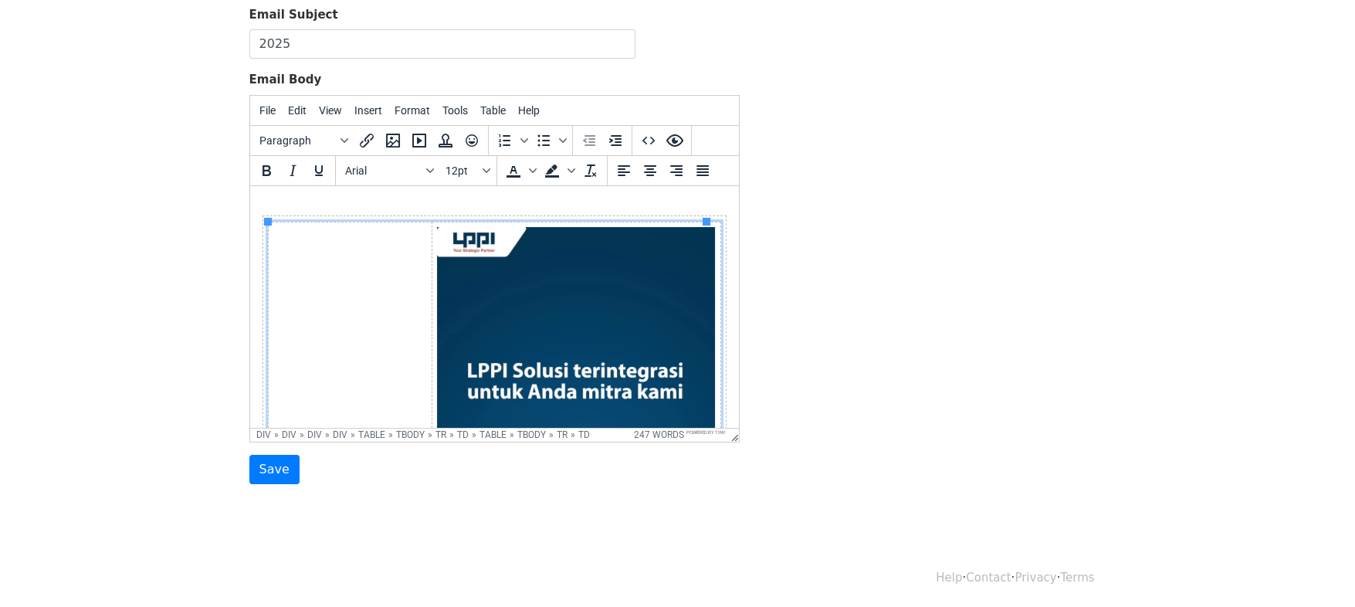
click at [304, 261] on td at bounding box center [349, 476] width 163 height 510
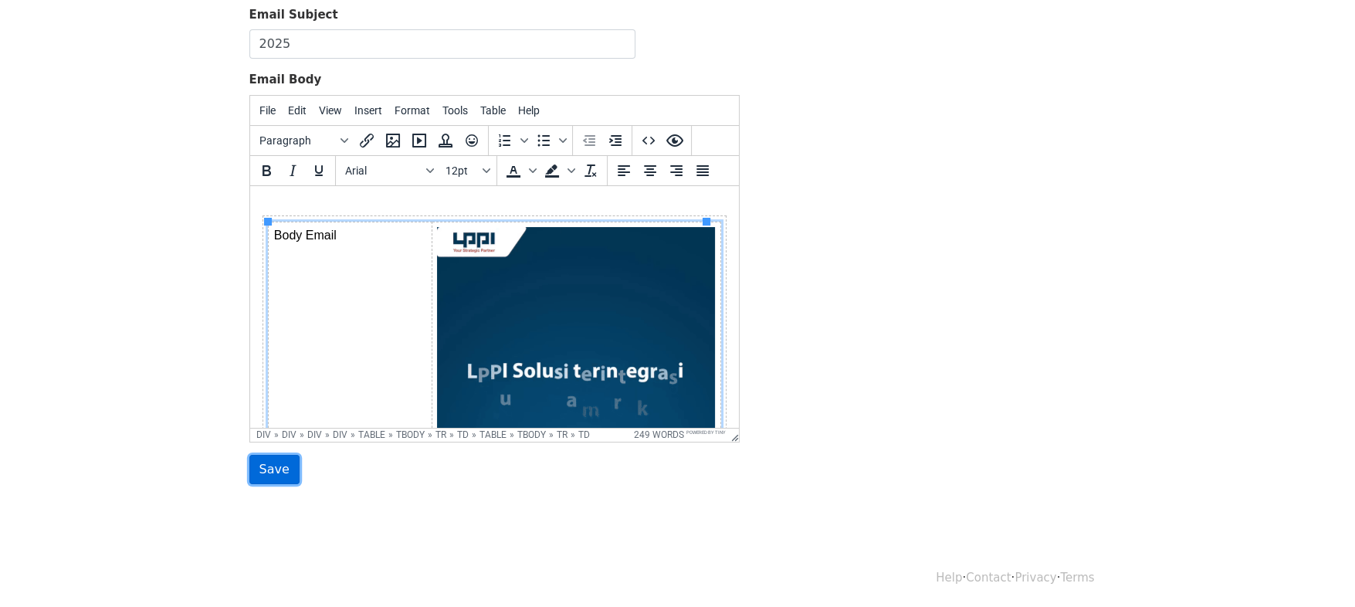
click at [263, 458] on input "Save" at bounding box center [274, 469] width 50 height 29
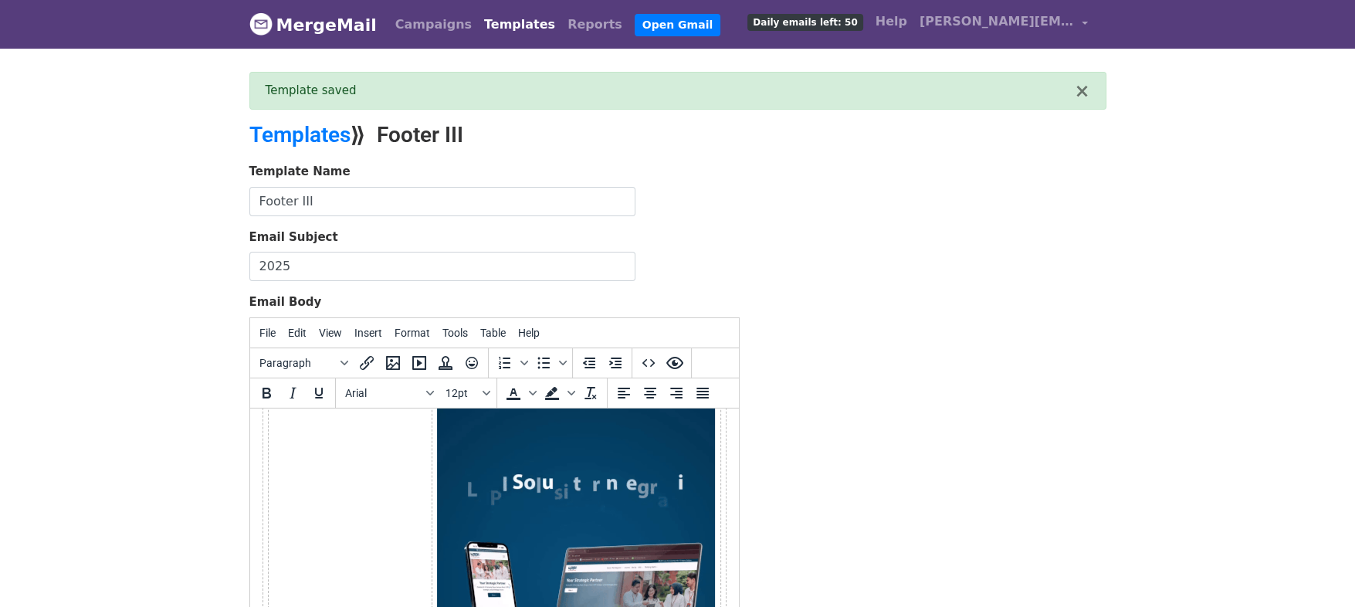
scroll to position [109, 0]
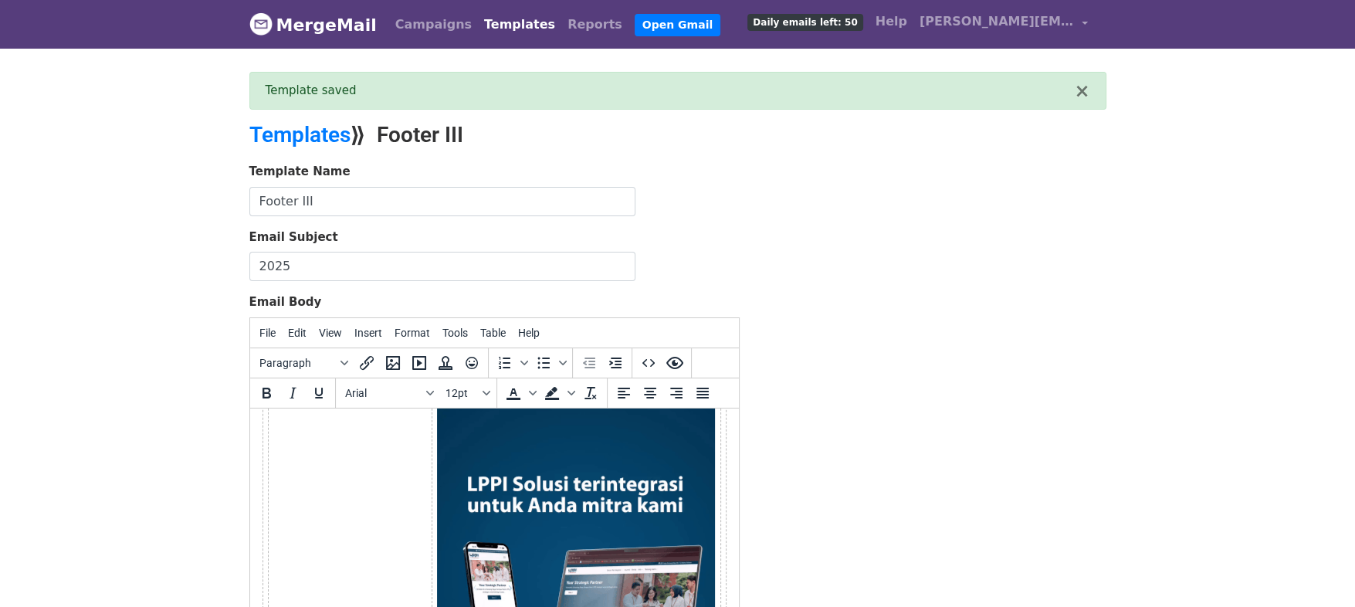
click at [390, 493] on td "Body Email" at bounding box center [349, 589] width 163 height 510
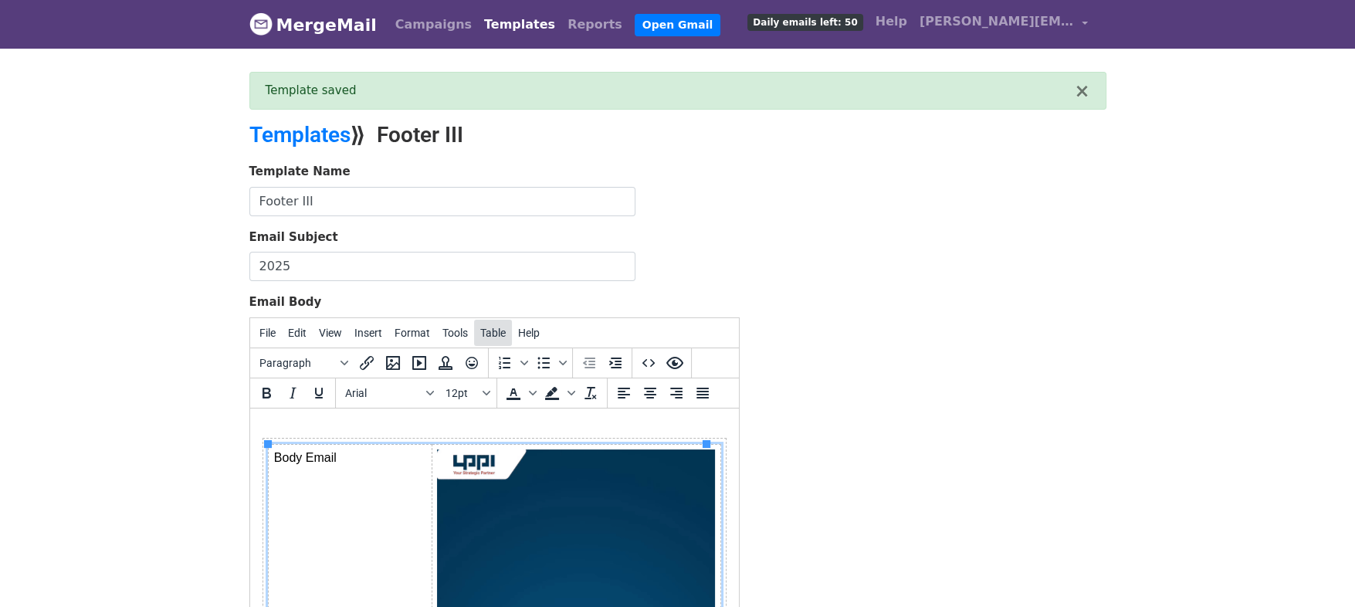
click at [491, 327] on span "Table" at bounding box center [492, 333] width 25 height 12
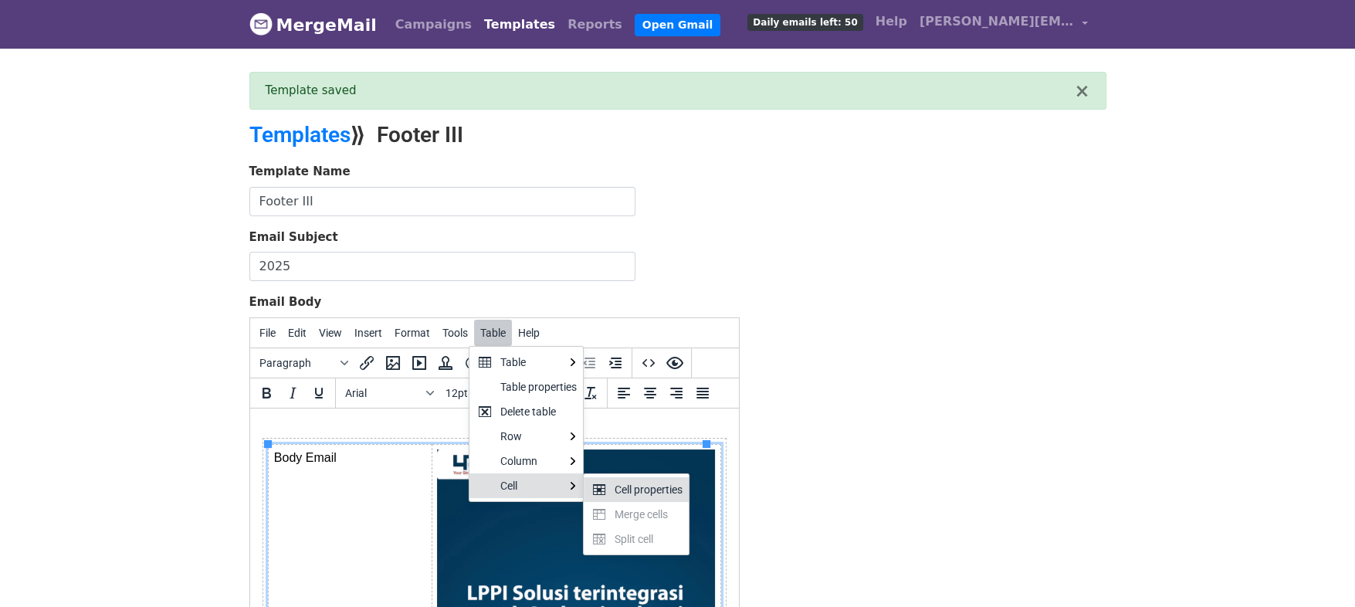
click at [609, 482] on div "Cell properties" at bounding box center [636, 489] width 105 height 25
select select "top"
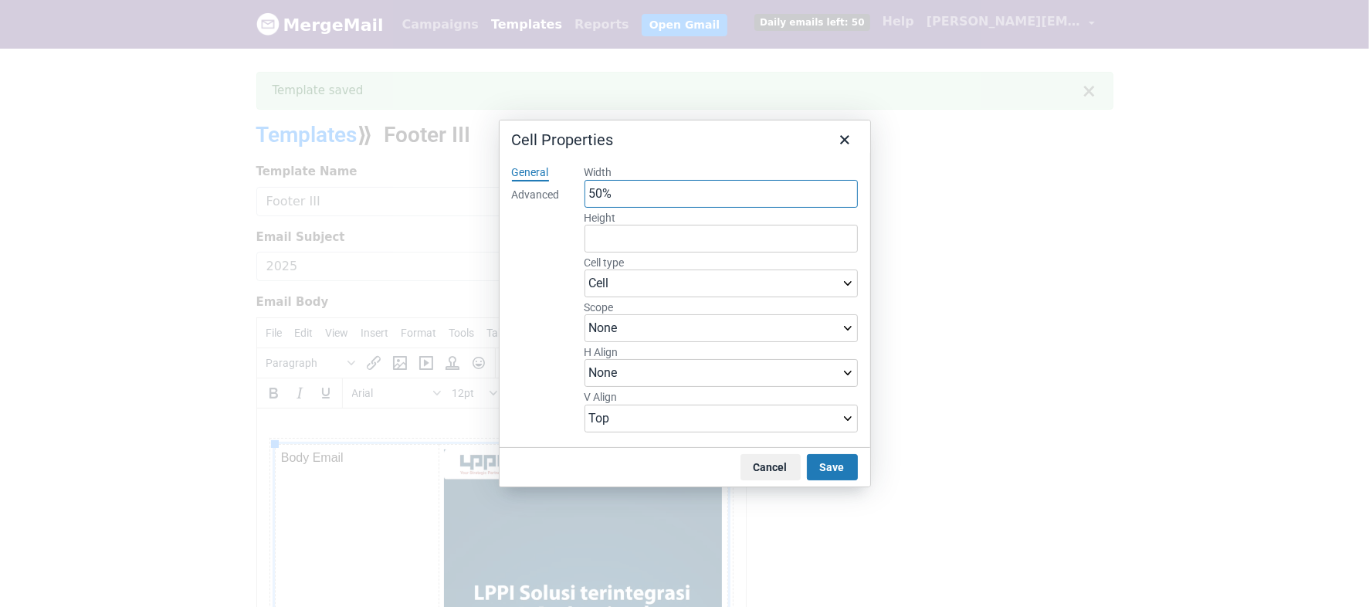
click at [622, 194] on input "50%" at bounding box center [721, 194] width 273 height 28
type input "65%"
click at [848, 467] on button "Save" at bounding box center [832, 467] width 51 height 26
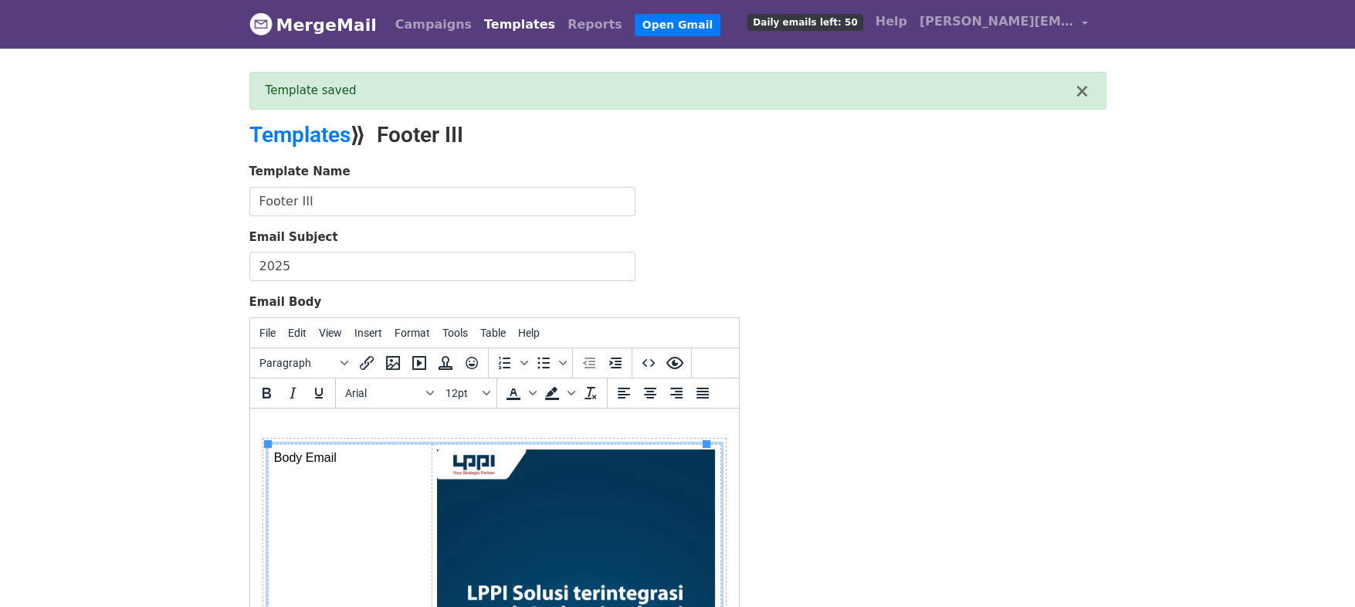
click at [869, 478] on div "Template Name Footer III Email Subject 2025 Email Body File Edit View Insert Fo…" at bounding box center [678, 435] width 880 height 544
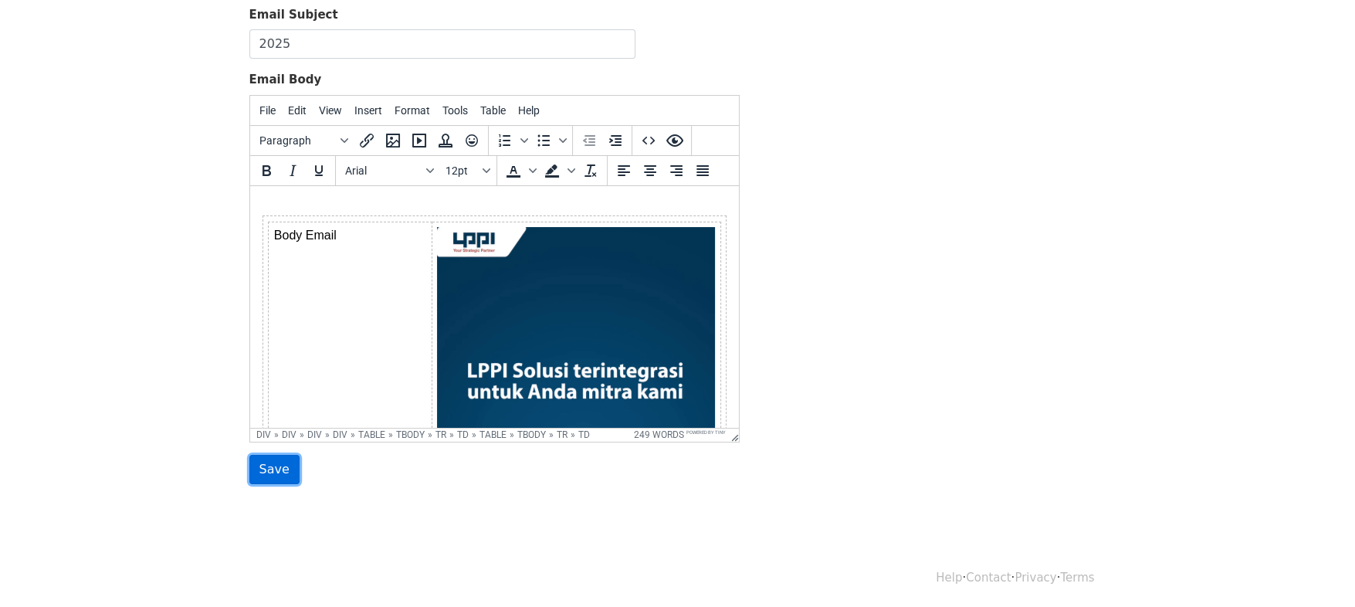
click at [286, 474] on input "Save" at bounding box center [274, 469] width 50 height 29
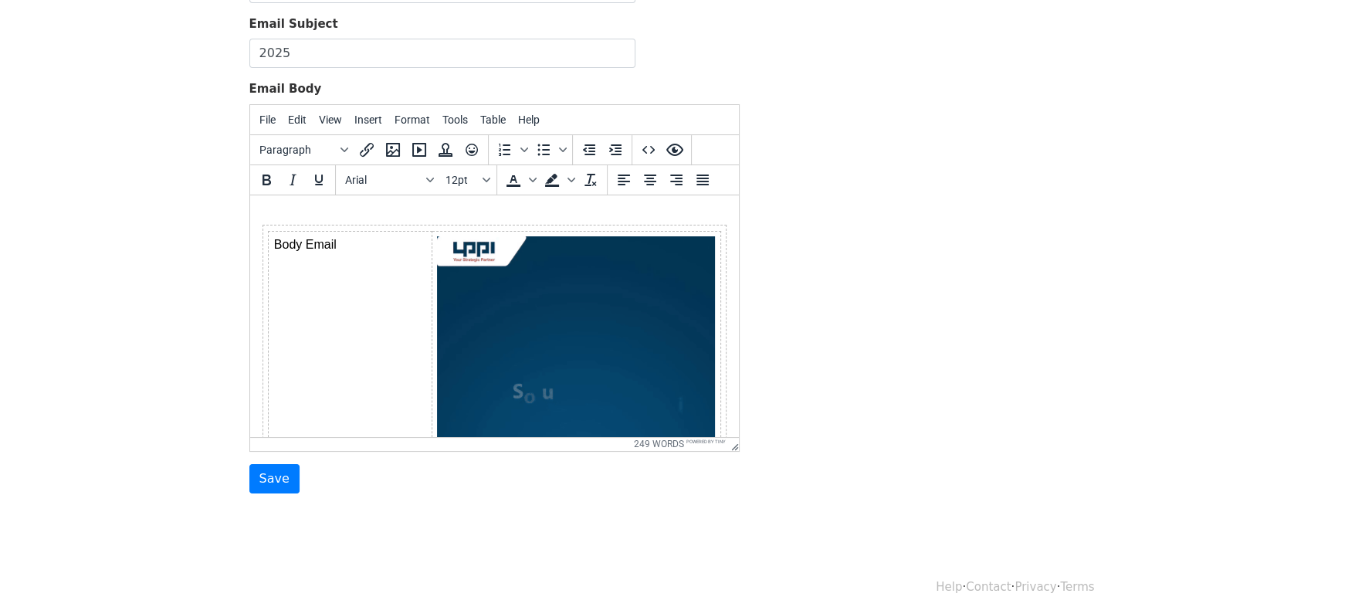
scroll to position [222, 0]
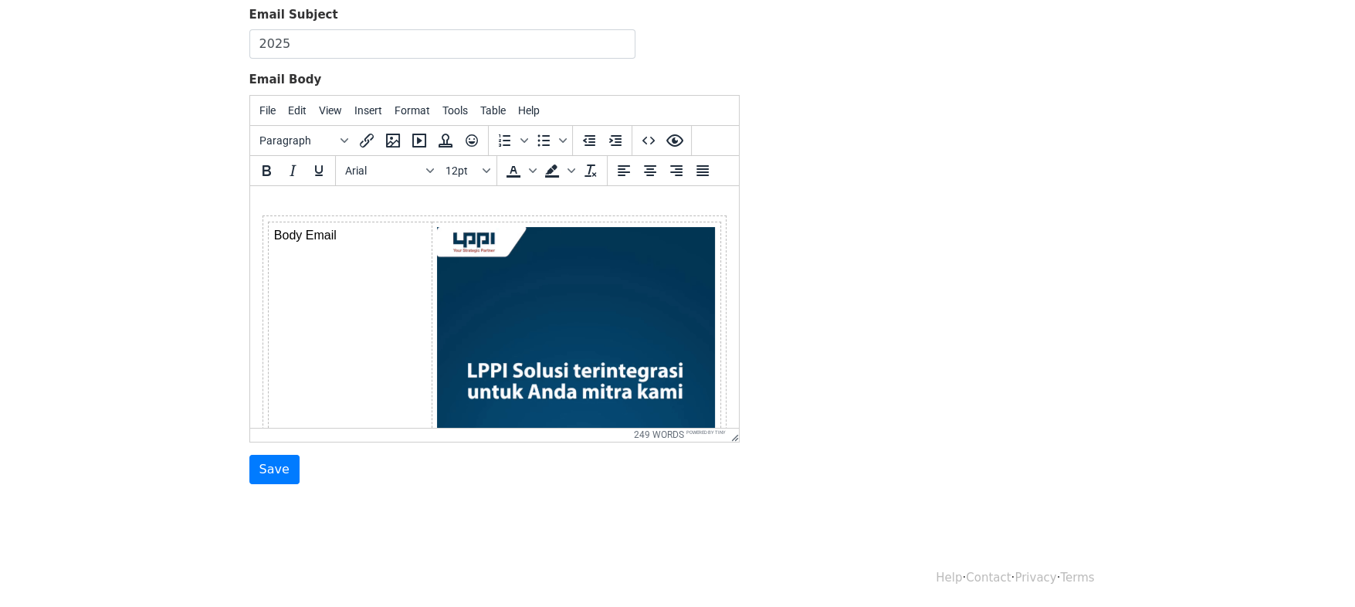
click at [477, 320] on img at bounding box center [575, 473] width 278 height 494
click at [395, 134] on icon "Insert/edit image" at bounding box center [393, 140] width 19 height 19
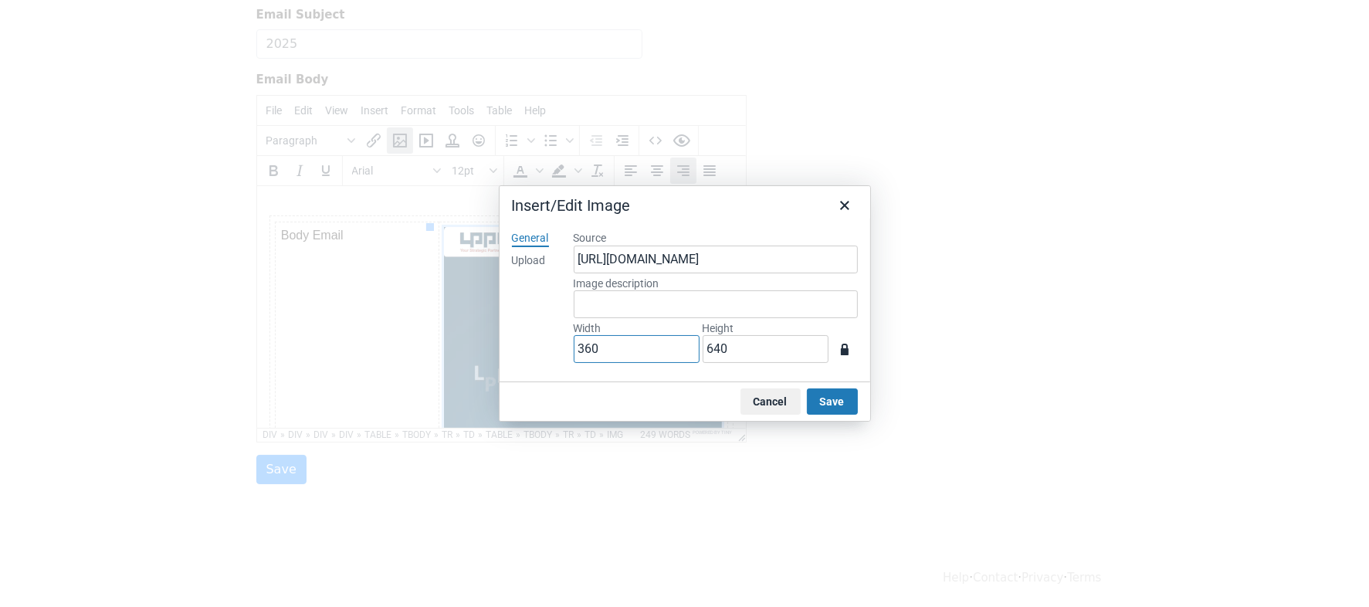
click at [595, 351] on input "360" at bounding box center [637, 349] width 126 height 28
click at [762, 407] on button "Cancel" at bounding box center [771, 401] width 60 height 26
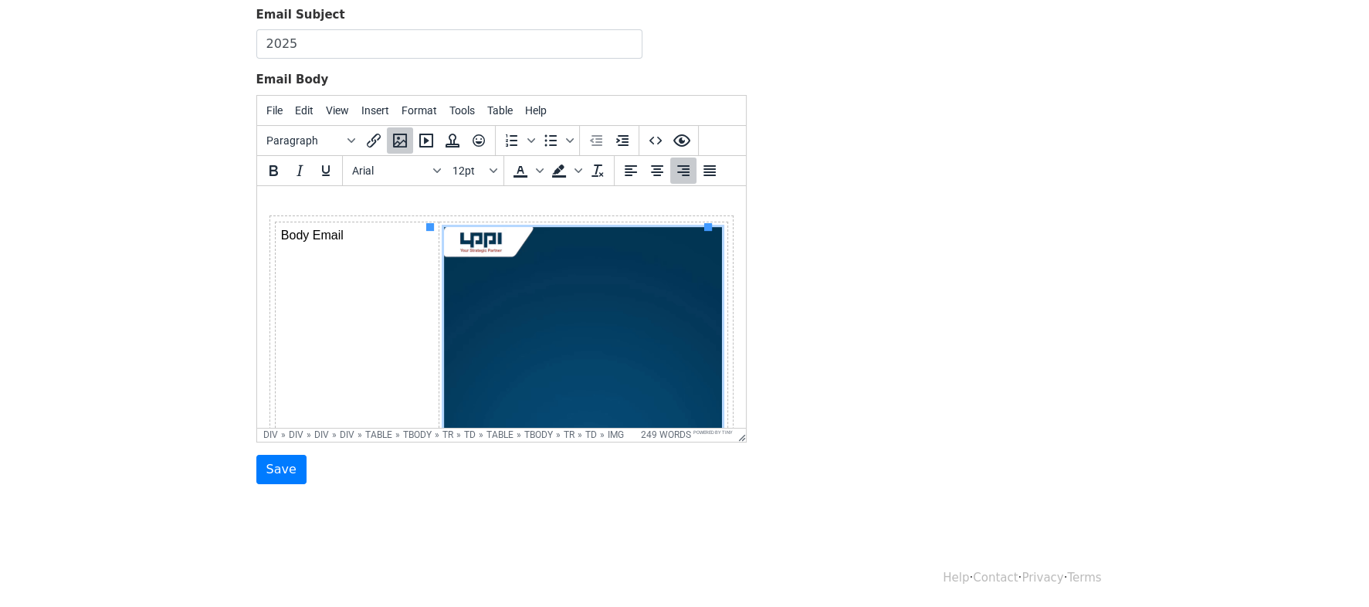
scroll to position [40, 0]
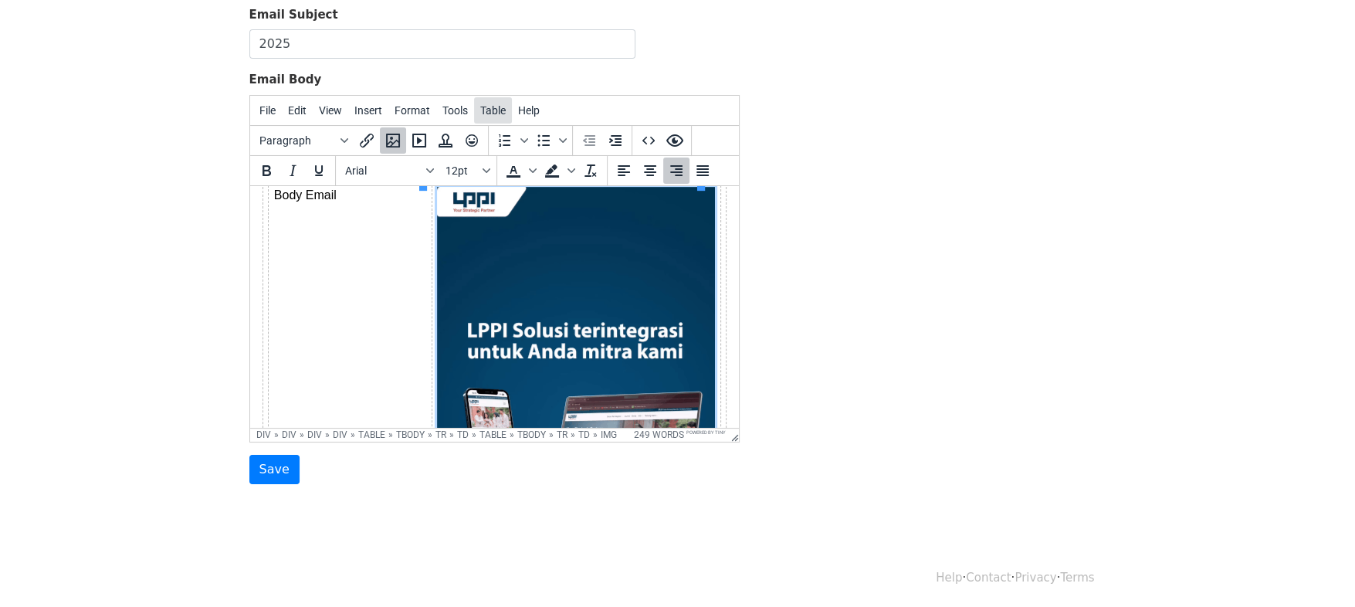
click at [488, 106] on span "Table" at bounding box center [492, 110] width 25 height 12
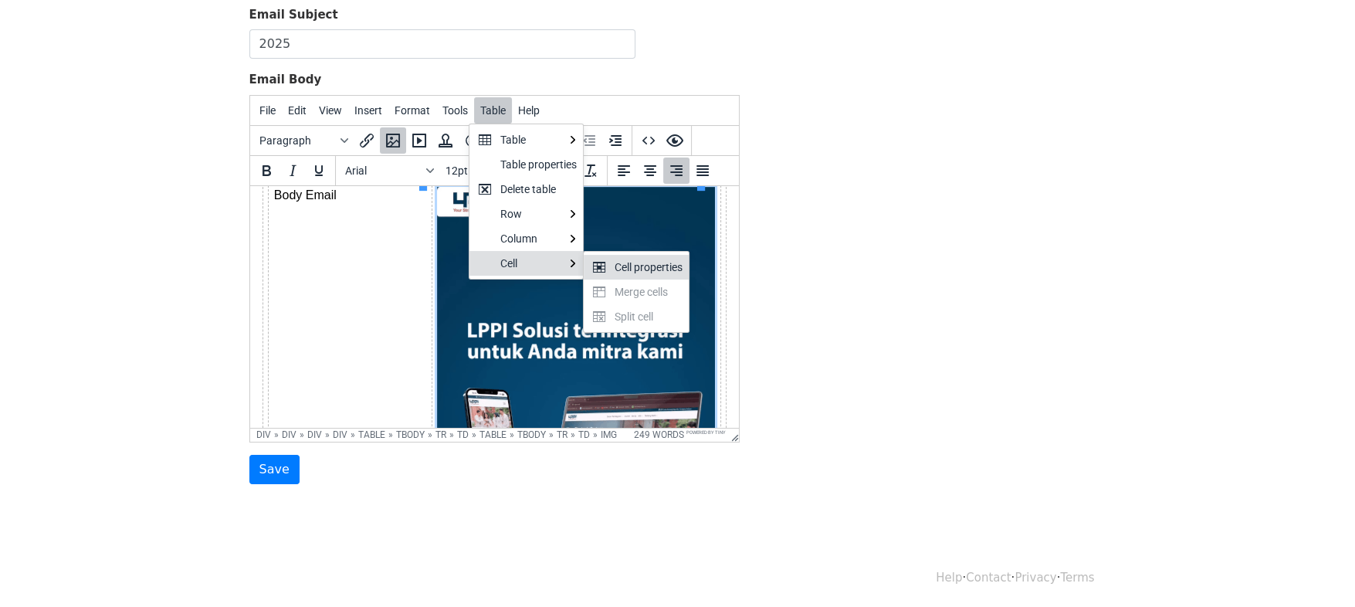
click at [605, 269] on icon at bounding box center [599, 267] width 12 height 11
select select "right"
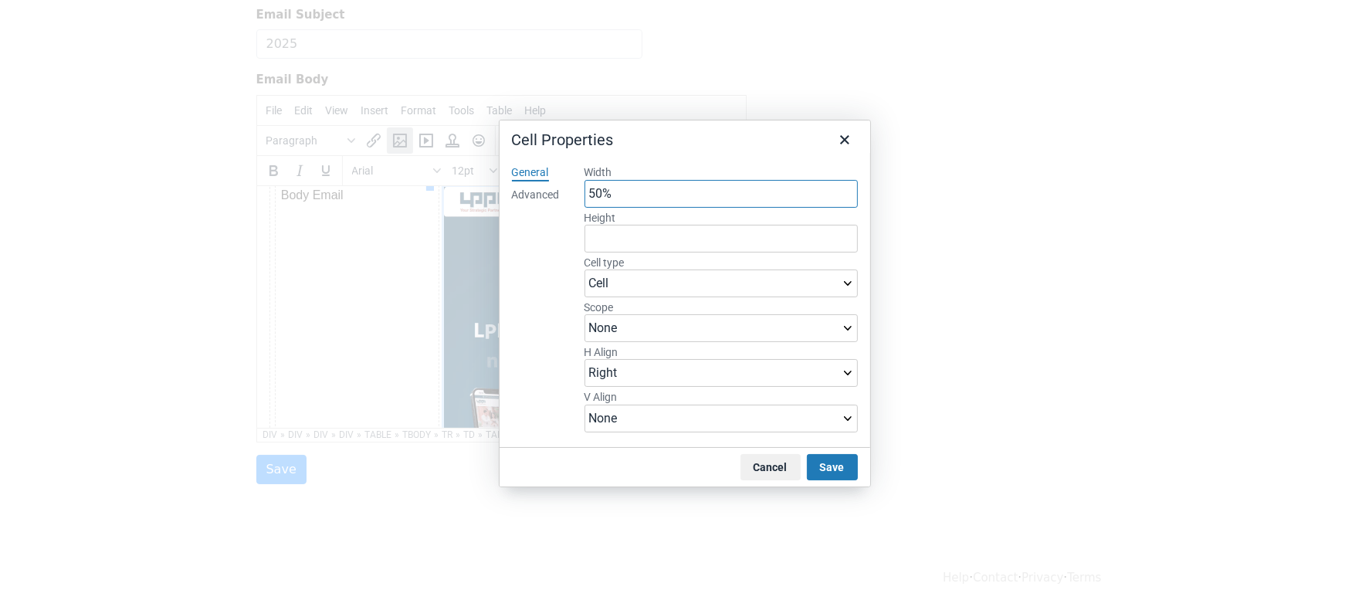
click at [639, 192] on input "50%" at bounding box center [721, 194] width 273 height 28
paste input "360"
type input "360"
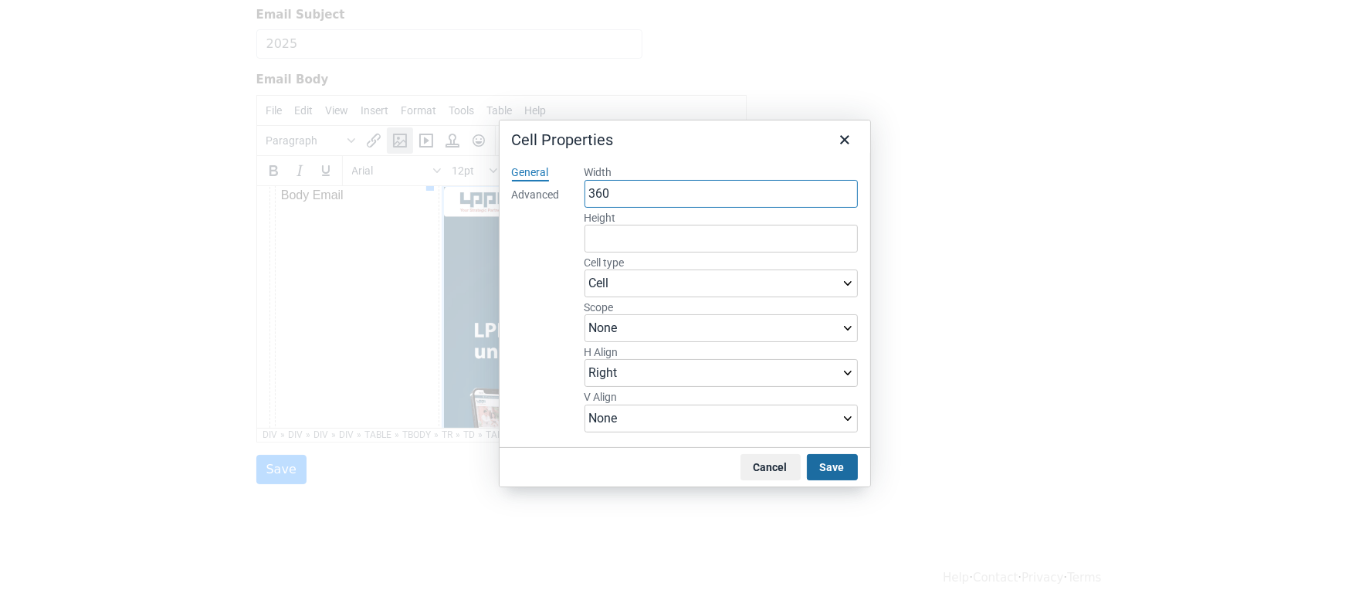
click at [839, 459] on button "Save" at bounding box center [832, 467] width 51 height 26
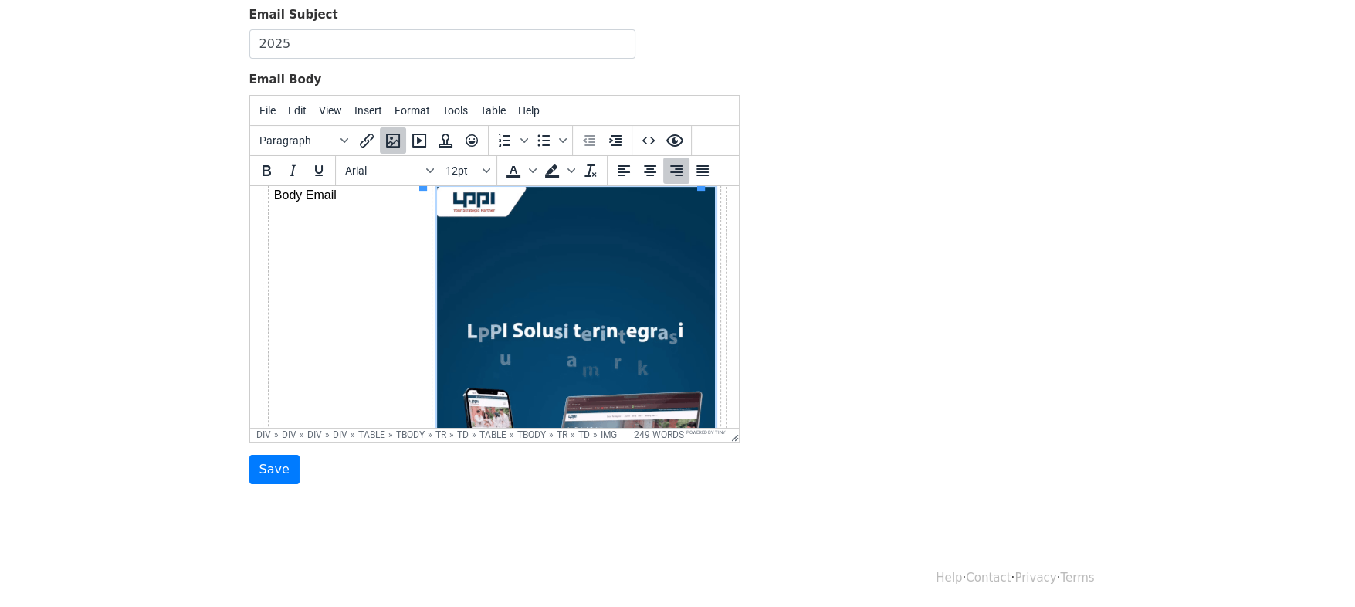
click at [837, 388] on div "Template Name Footer III Email Subject 2025 Email Body File Edit View Insert Fo…" at bounding box center [678, 213] width 880 height 544
click at [674, 145] on icon "Preview" at bounding box center [675, 140] width 19 height 19
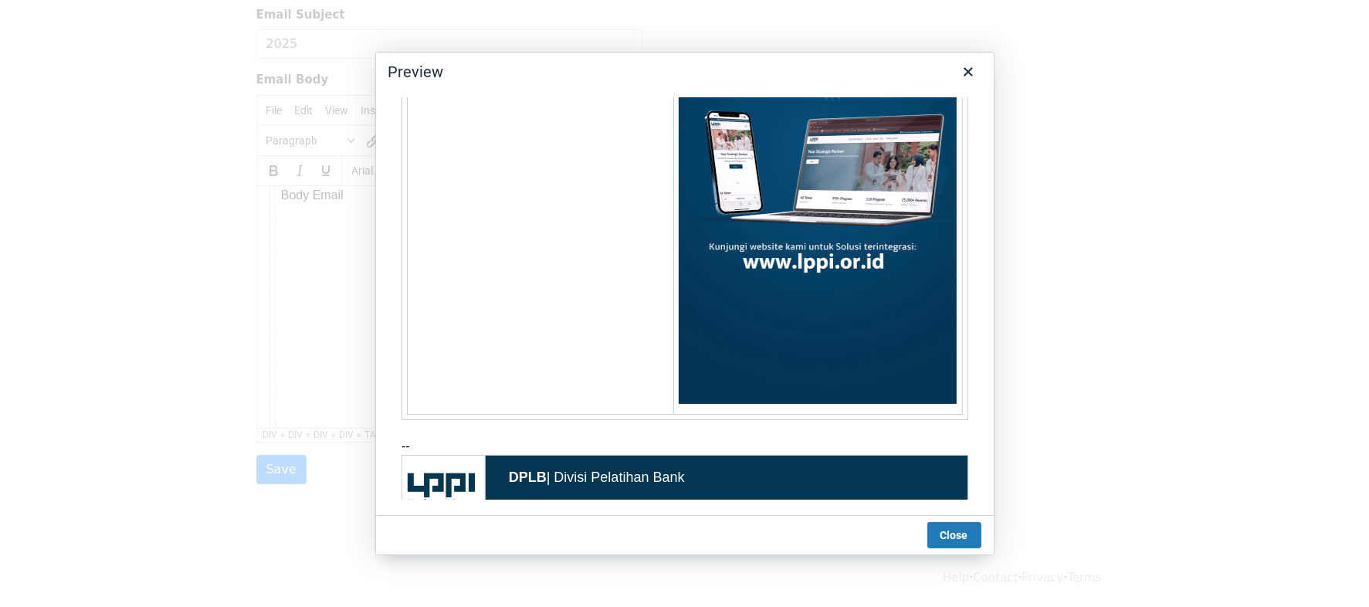
scroll to position [0, 0]
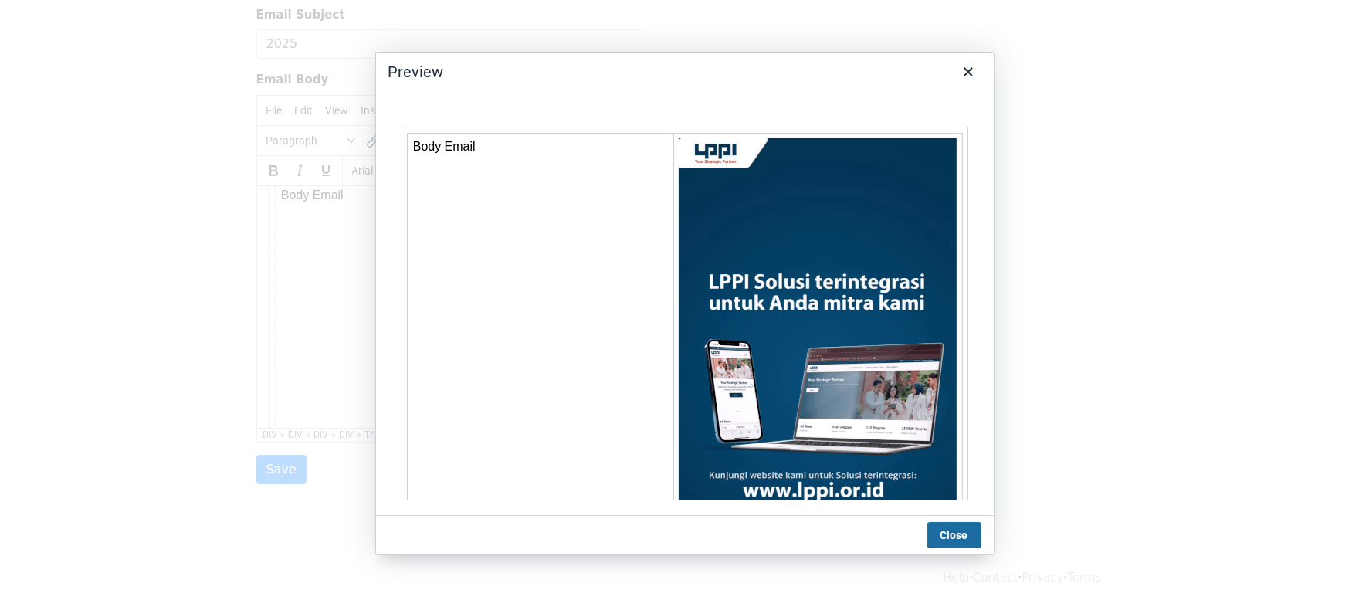
click at [949, 527] on button "Close" at bounding box center [954, 535] width 54 height 26
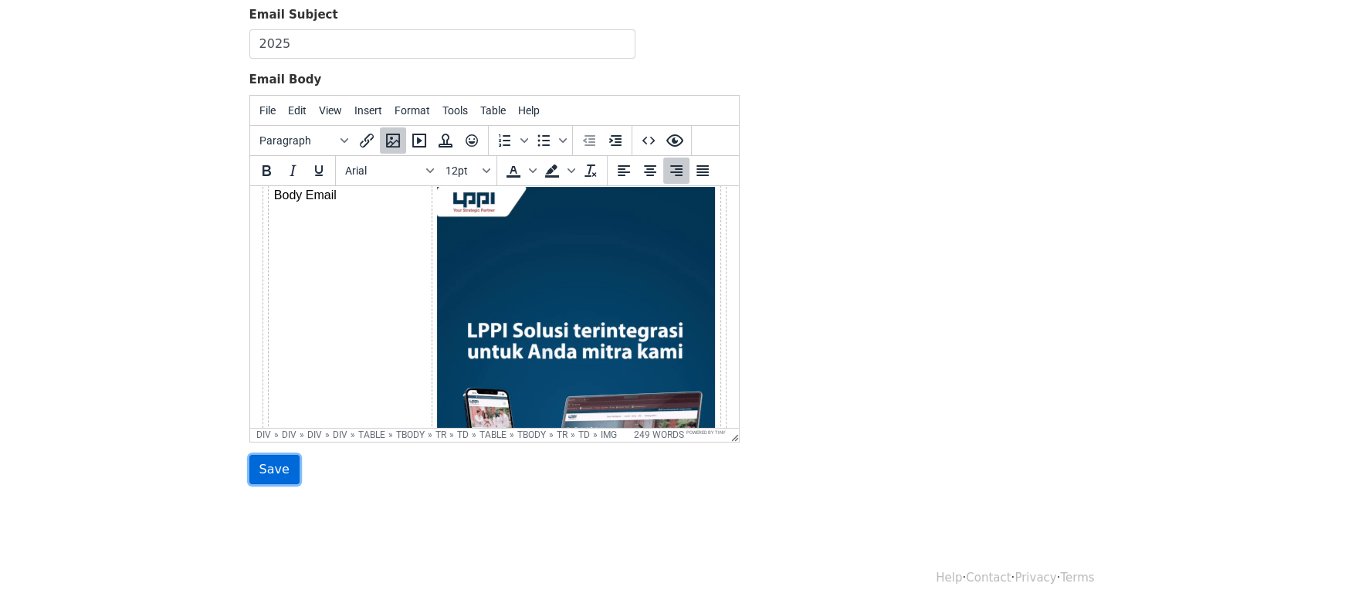
drag, startPoint x: 272, startPoint y: 475, endPoint x: 36, endPoint y: 227, distance: 342.4
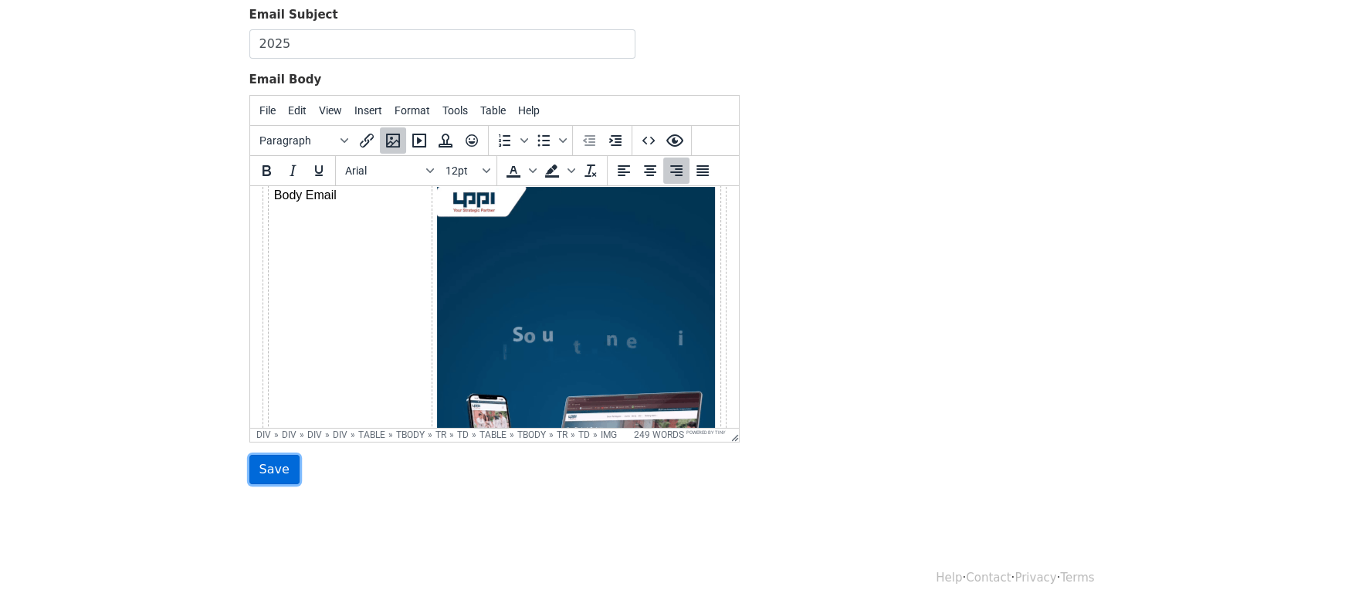
click at [272, 475] on input "Save" at bounding box center [274, 469] width 50 height 29
click at [644, 139] on icon "Source code" at bounding box center [648, 140] width 19 height 19
